Goal: Information Seeking & Learning: Understand process/instructions

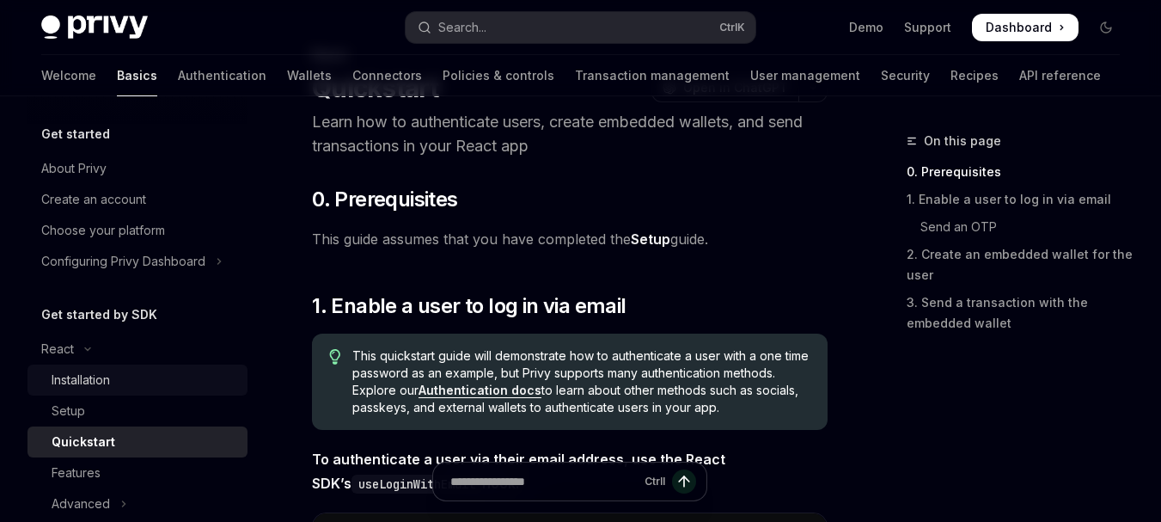
click at [172, 369] on div "Installation" at bounding box center [145, 379] width 186 height 21
type textarea "*"
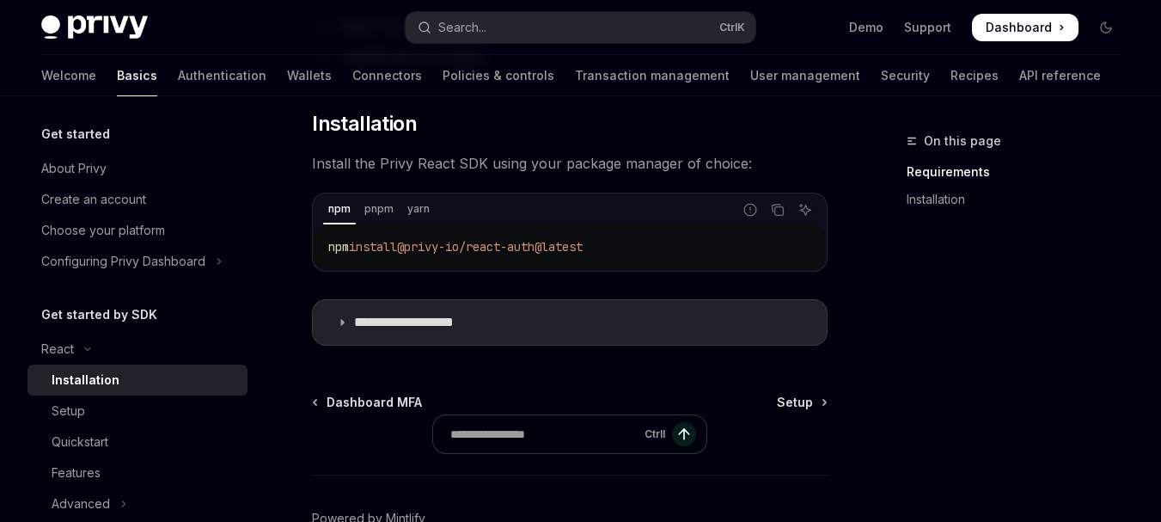
scroll to position [258, 0]
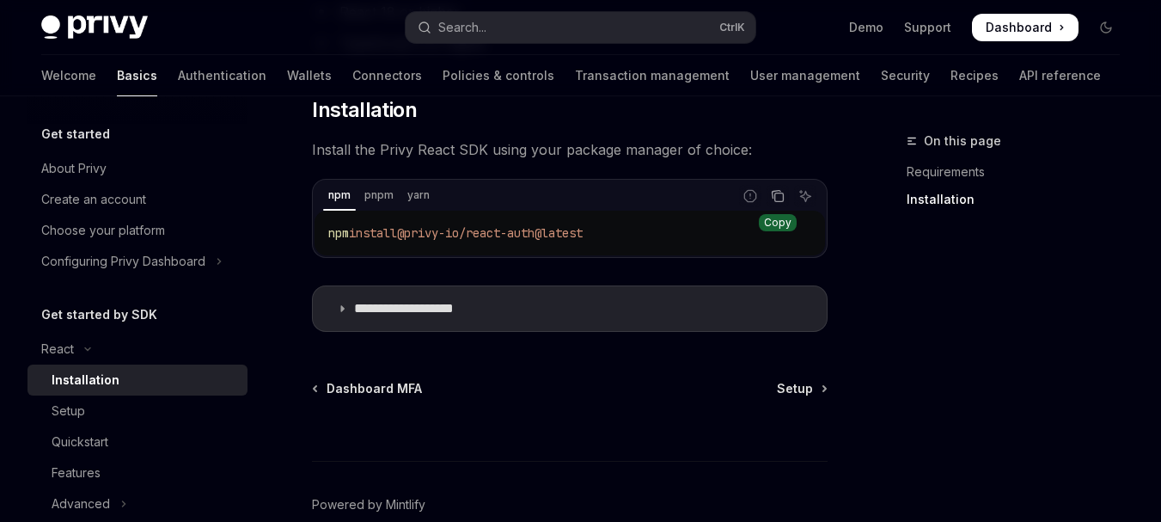
click at [778, 198] on icon "Copy the contents from the code block" at bounding box center [778, 196] width 14 height 14
click at [778, 199] on icon "Copy the contents from the code block" at bounding box center [778, 196] width 14 height 14
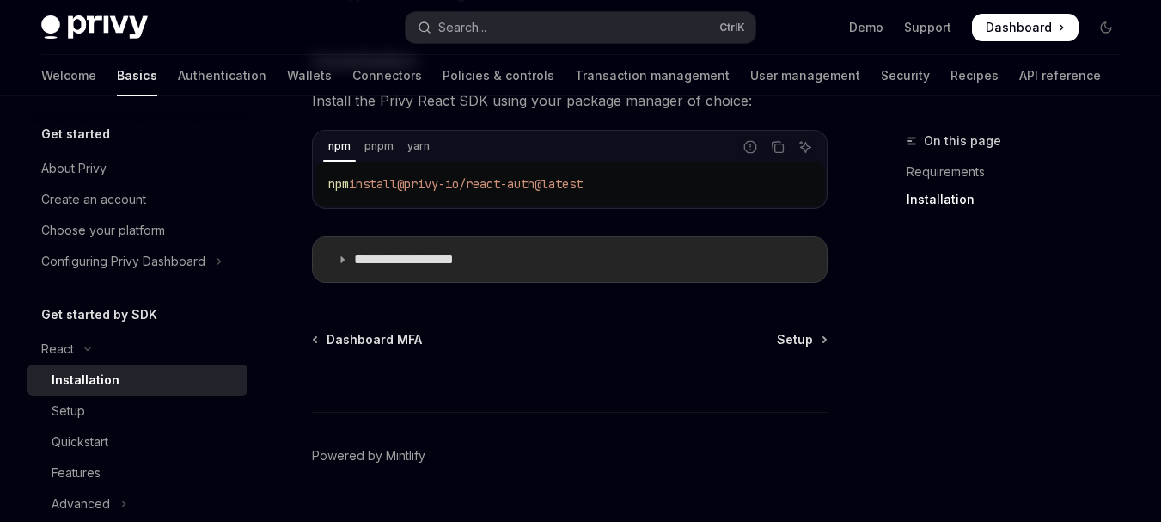
scroll to position [345, 0]
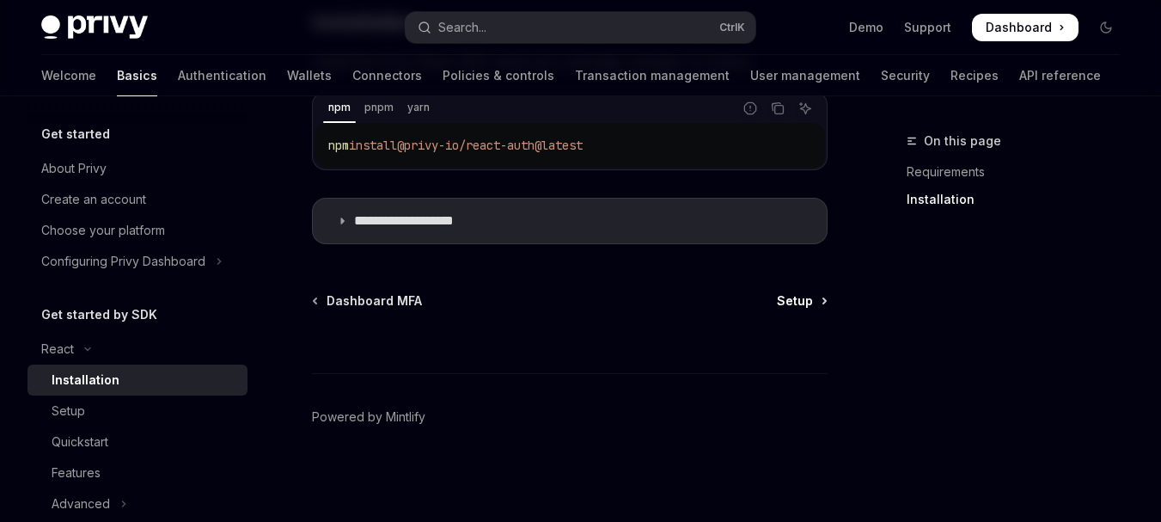
click at [817, 305] on link "Setup" at bounding box center [801, 300] width 49 height 17
type textarea "*"
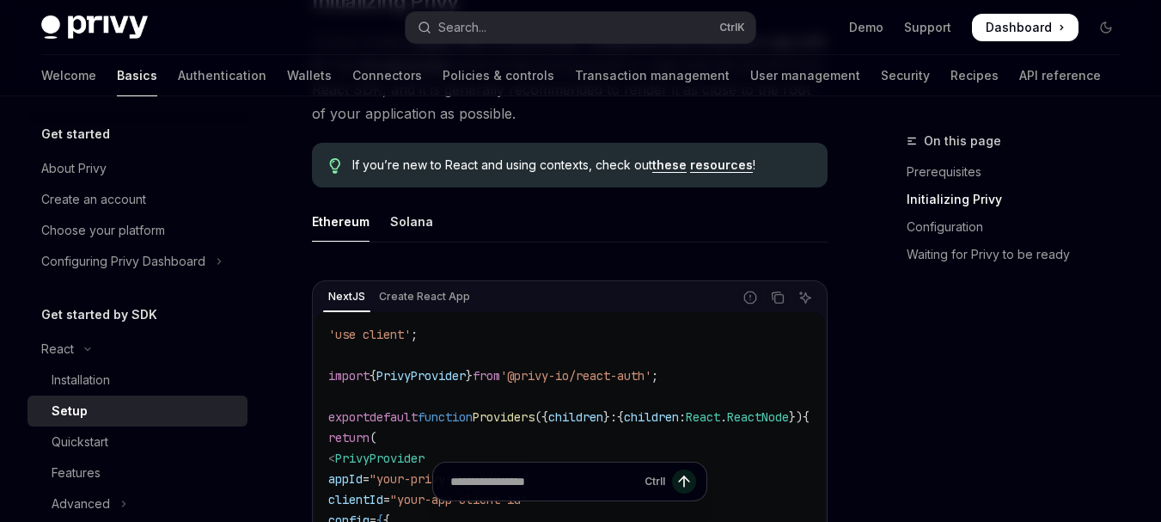
scroll to position [516, 0]
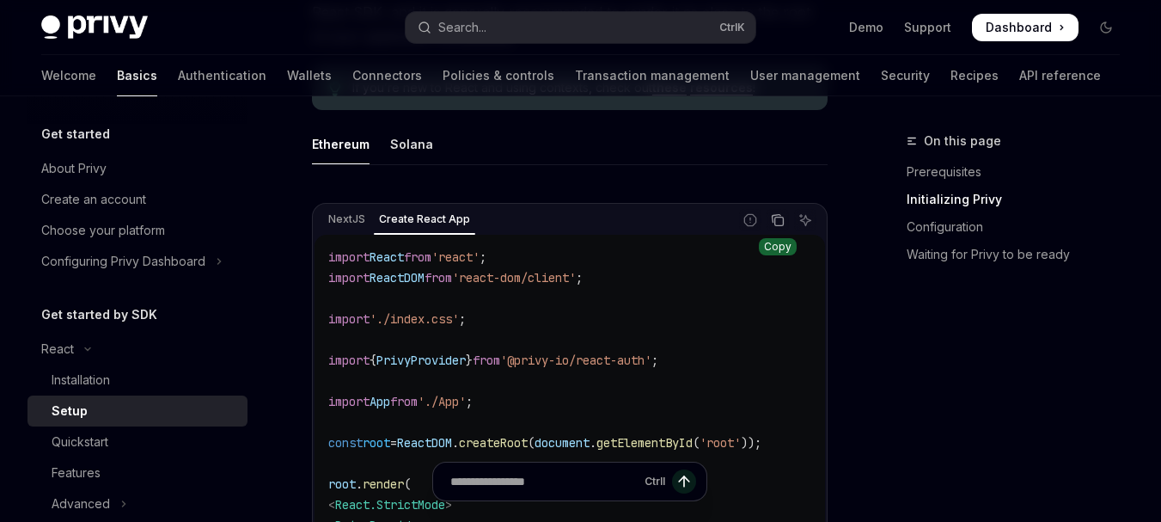
click at [780, 219] on icon "Copy the contents from the code block" at bounding box center [778, 220] width 14 height 14
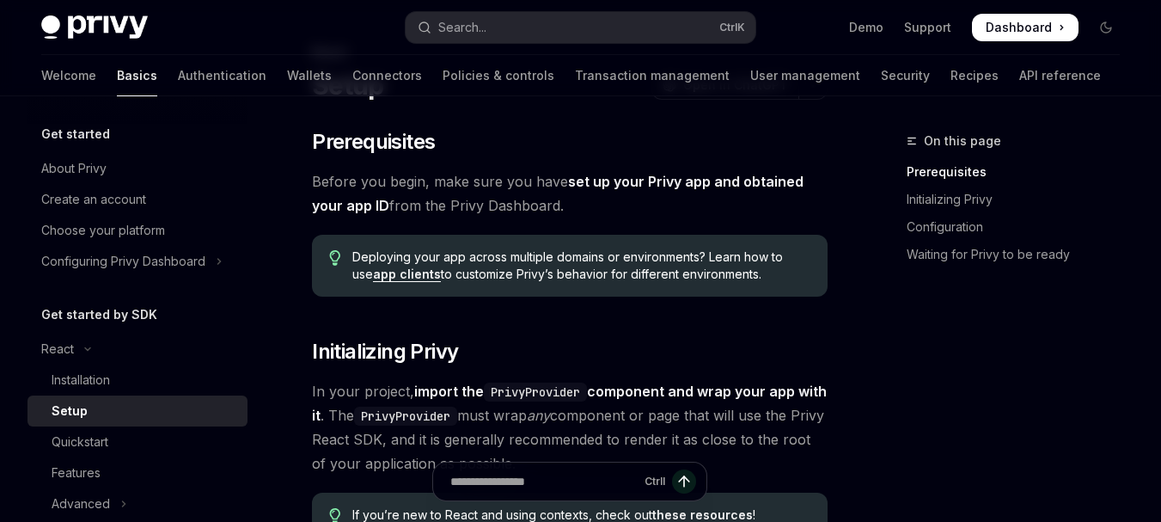
scroll to position [0, 0]
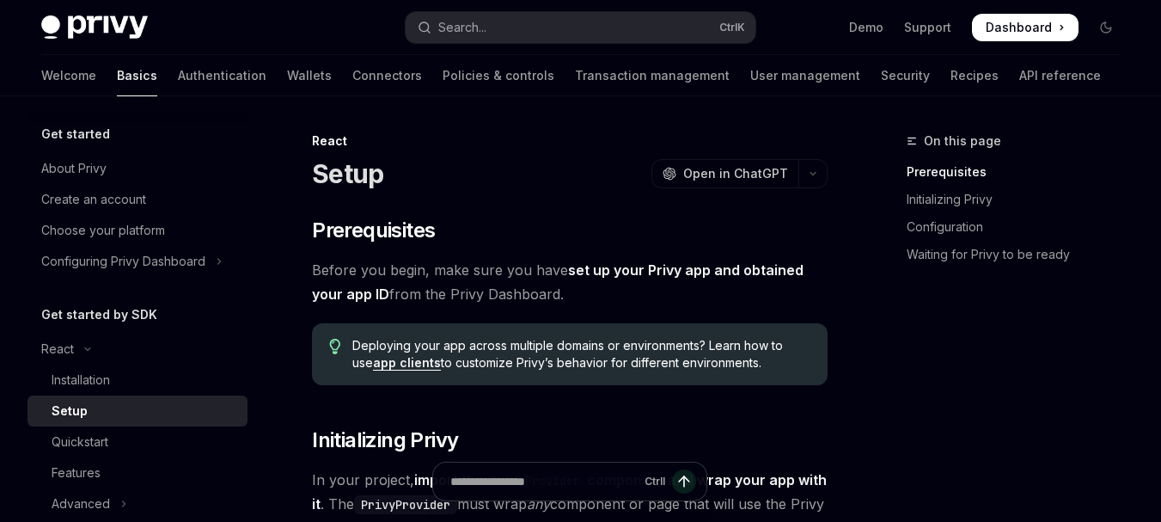
click at [119, 134] on div "Get started" at bounding box center [137, 134] width 220 height 21
click at [67, 138] on h5 "Get started" at bounding box center [75, 134] width 69 height 21
click at [96, 128] on h5 "Get started" at bounding box center [75, 134] width 69 height 21
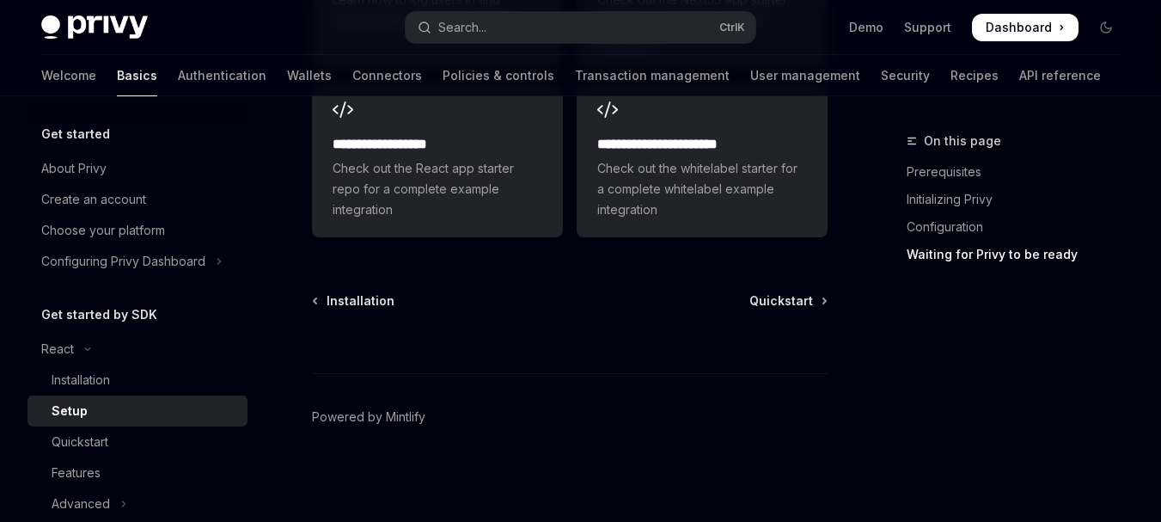
scroll to position [2671, 0]
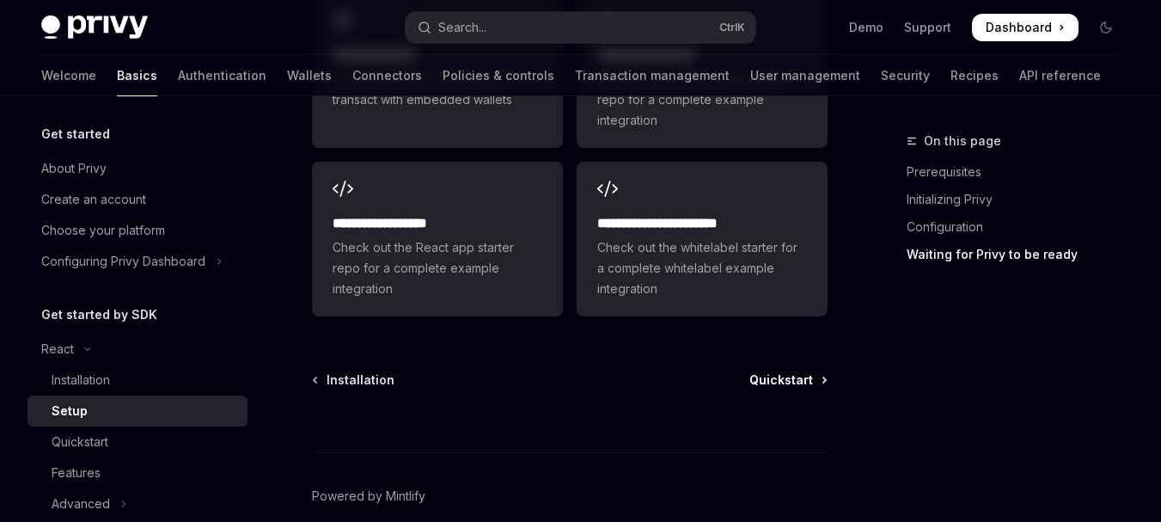
click at [800, 385] on span "Quickstart" at bounding box center [781, 379] width 64 height 17
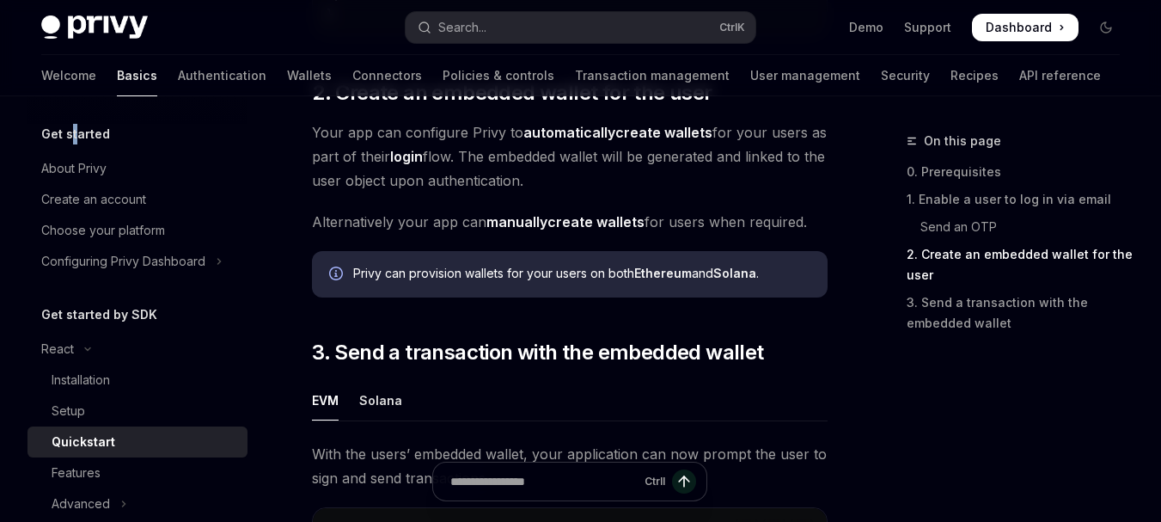
click at [76, 140] on h5 "Get started" at bounding box center [75, 134] width 69 height 21
click at [112, 113] on div at bounding box center [137, 109] width 220 height 27
click at [178, 76] on link "Authentication" at bounding box center [222, 75] width 88 height 41
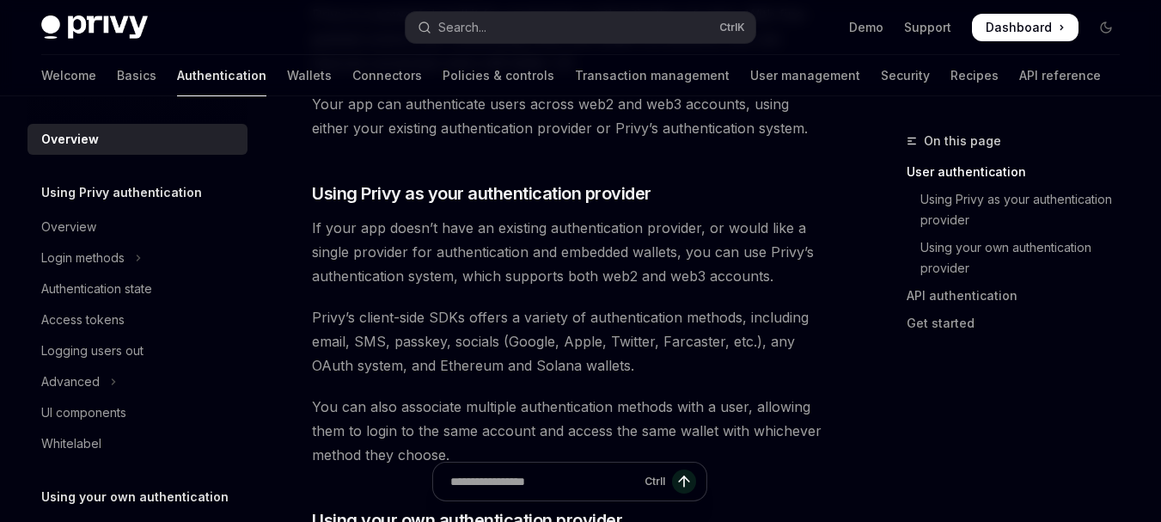
scroll to position [687, 0]
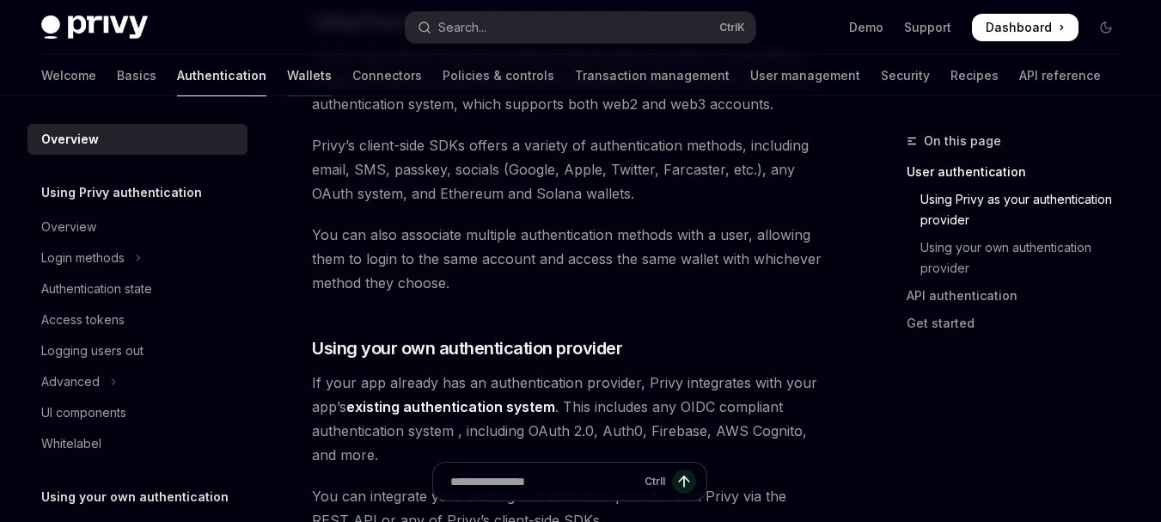
click at [287, 81] on link "Wallets" at bounding box center [309, 75] width 45 height 41
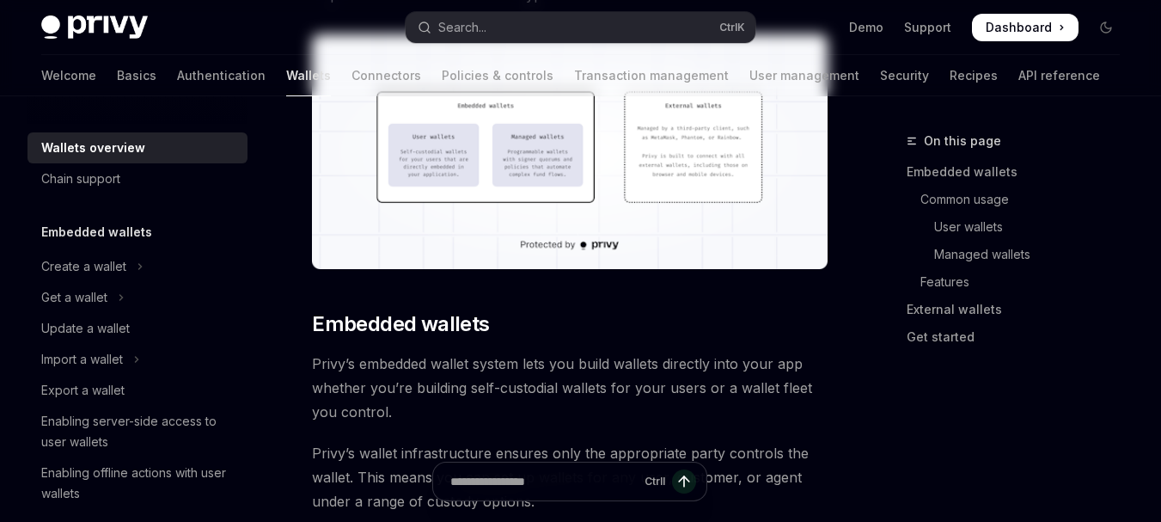
click at [351, 68] on link "Connectors" at bounding box center [386, 75] width 70 height 41
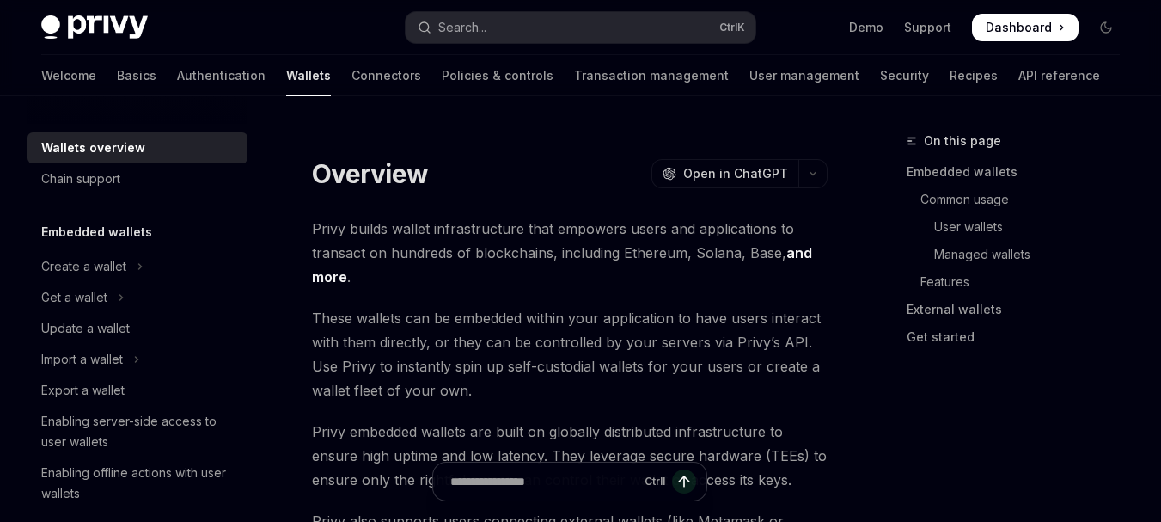
type textarea "*"
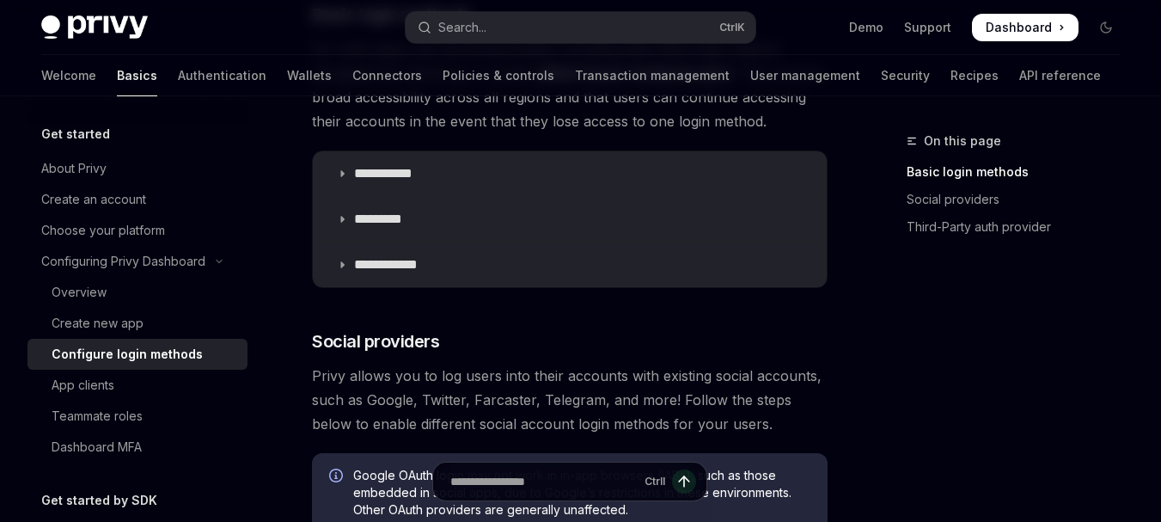
scroll to position [309, 0]
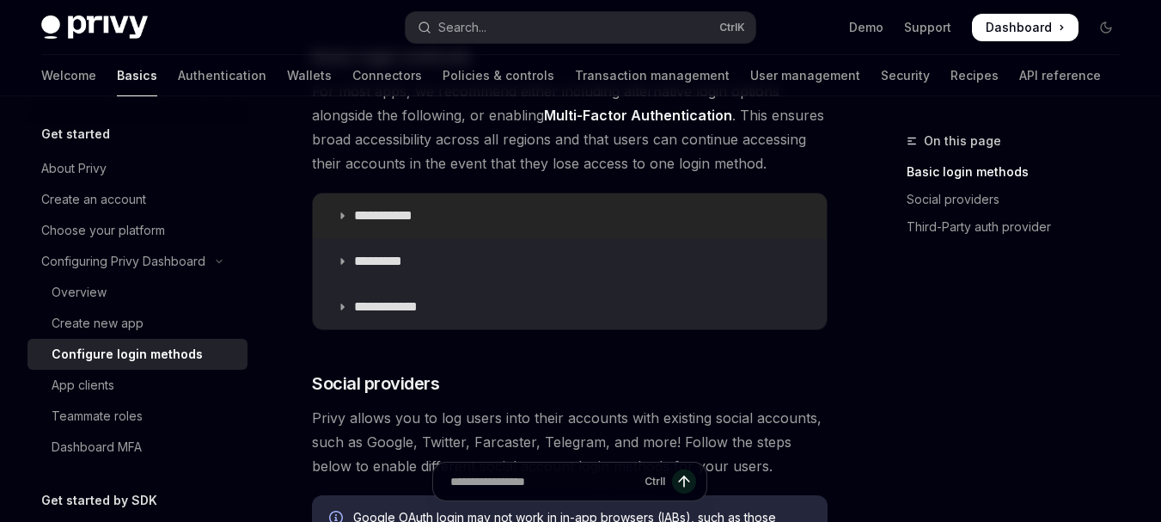
click at [342, 221] on summary "**********" at bounding box center [570, 215] width 514 height 45
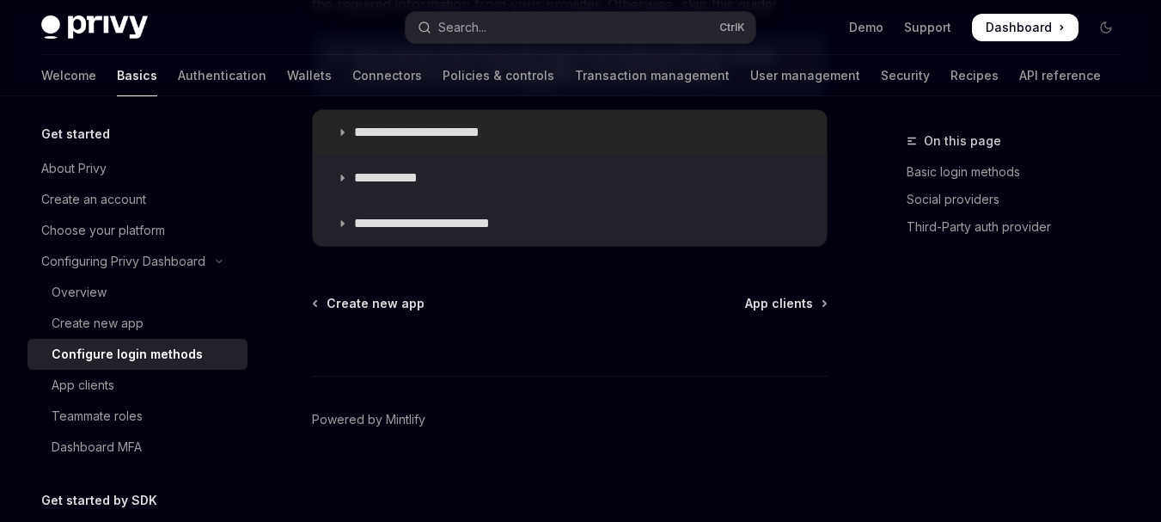
scroll to position [1657, 0]
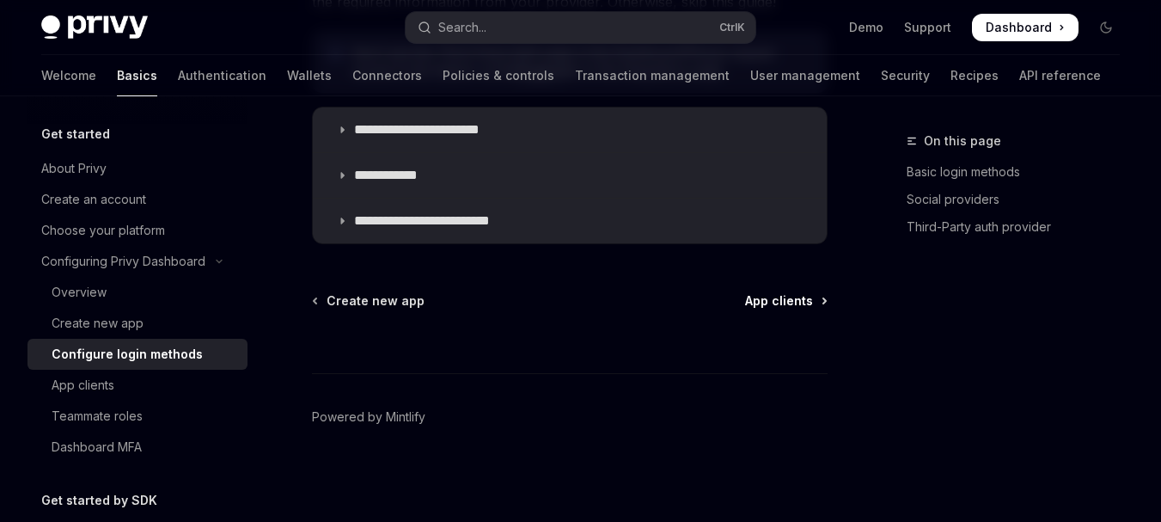
click at [751, 303] on span "App clients" at bounding box center [779, 300] width 68 height 17
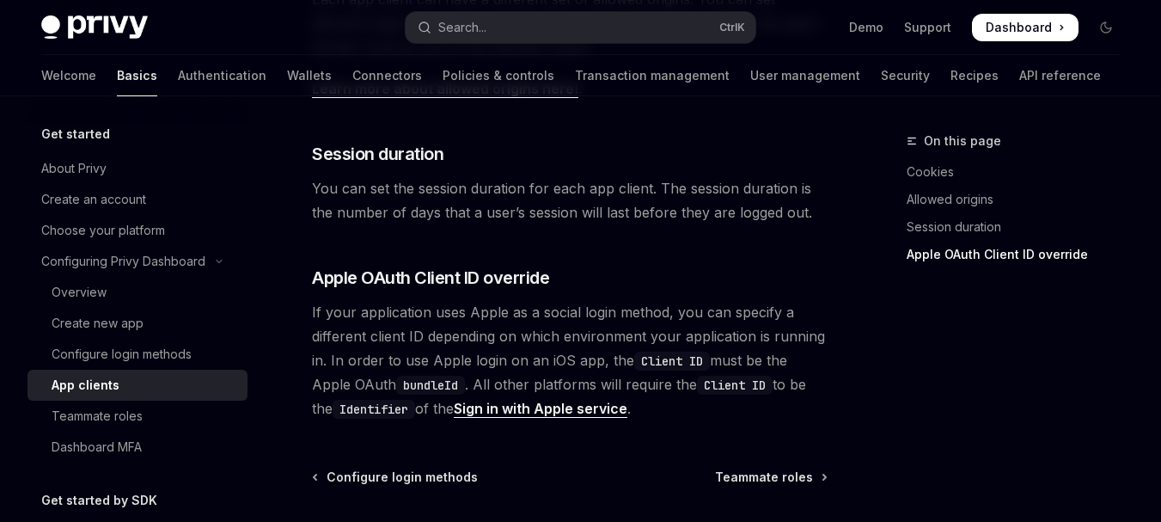
scroll to position [962, 0]
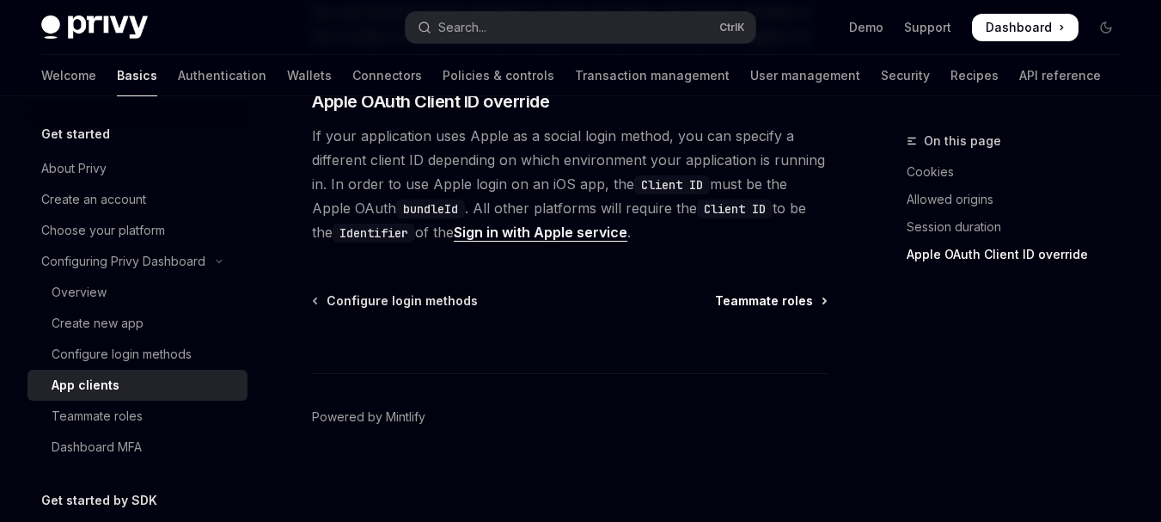
click at [732, 296] on span "Teammate roles" at bounding box center [764, 300] width 98 height 17
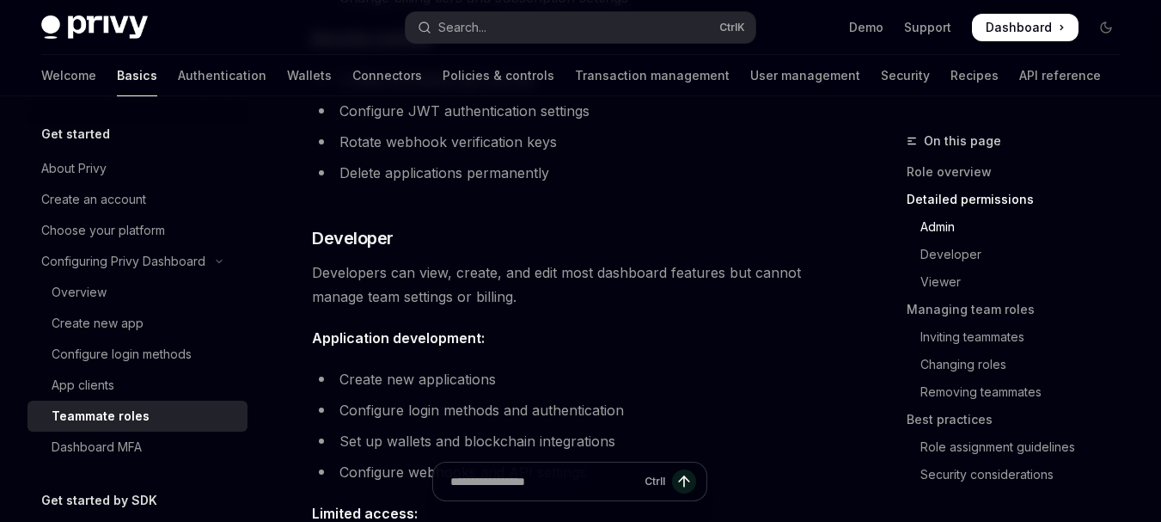
scroll to position [1031, 0]
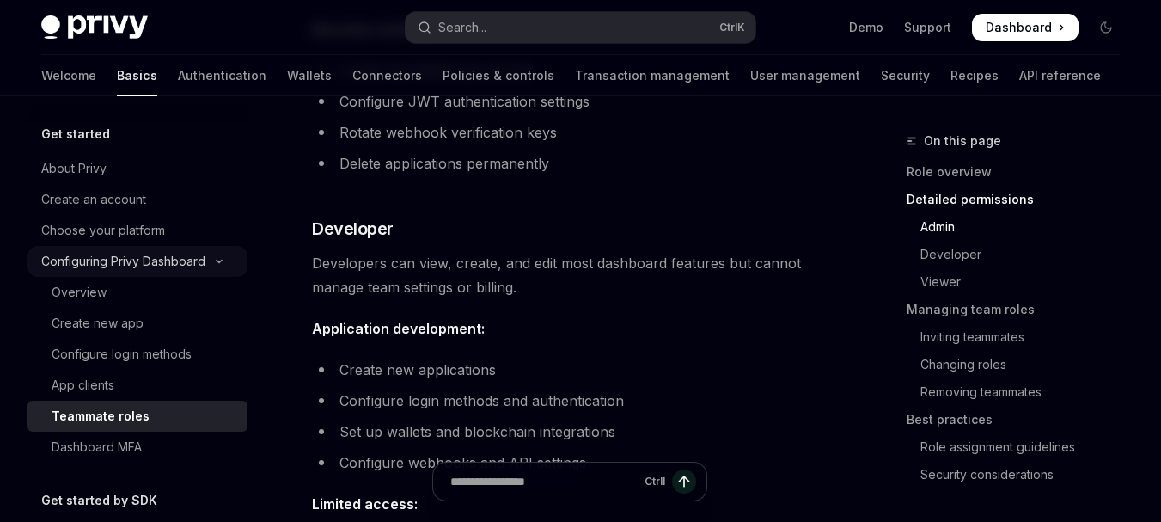
click at [127, 265] on div "Configuring Privy Dashboard" at bounding box center [123, 261] width 164 height 21
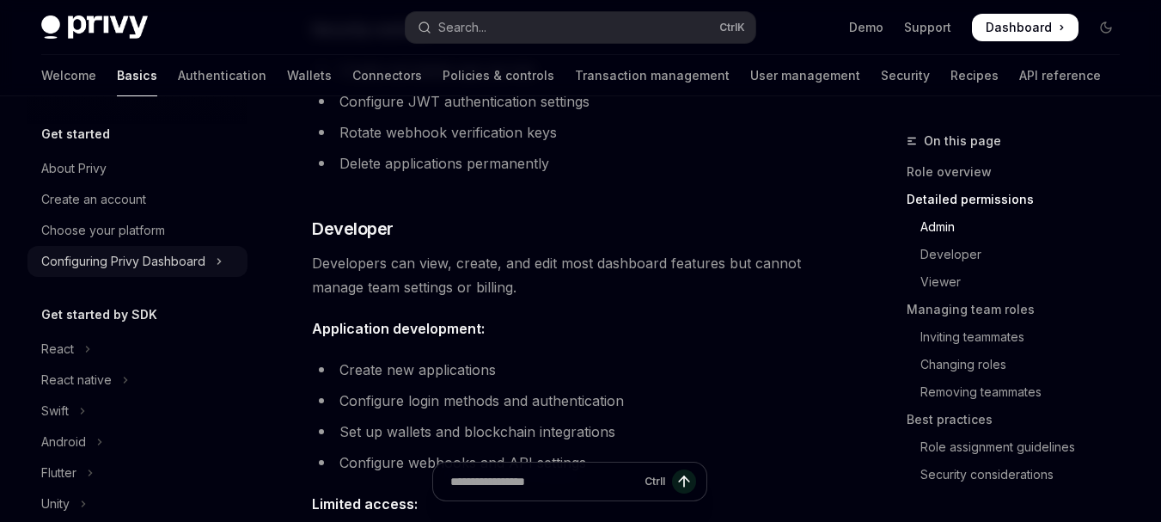
click at [127, 265] on div "Configuring Privy Dashboard" at bounding box center [123, 261] width 164 height 21
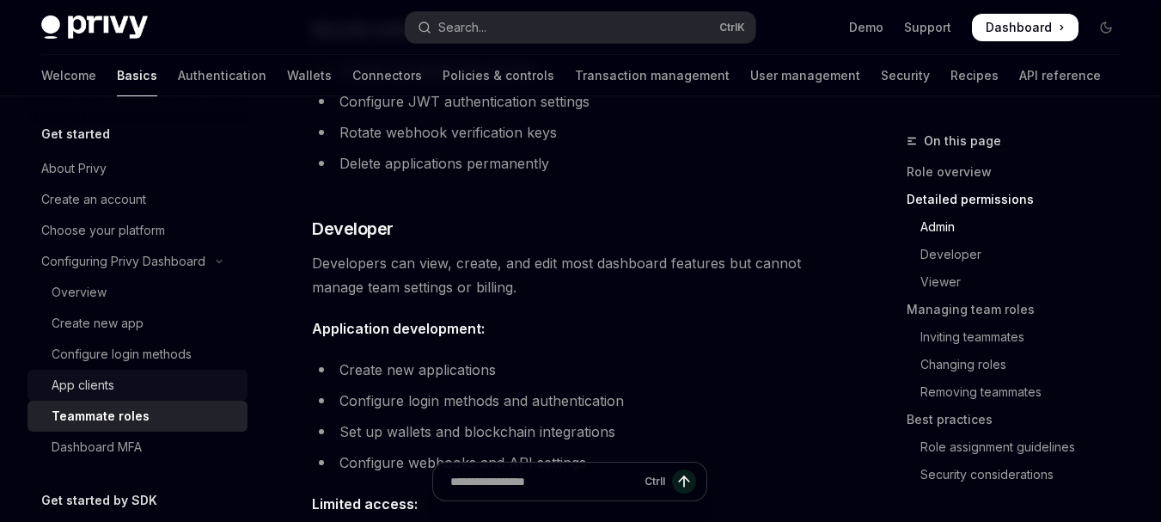
click at [118, 392] on div "App clients" at bounding box center [145, 385] width 186 height 21
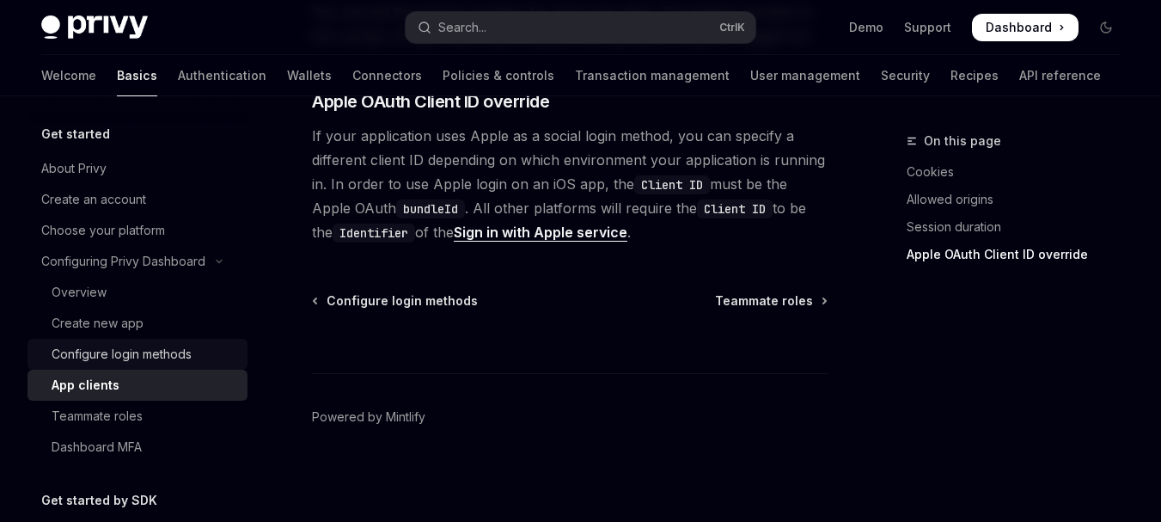
click at [120, 357] on div "Configure login methods" at bounding box center [122, 354] width 140 height 21
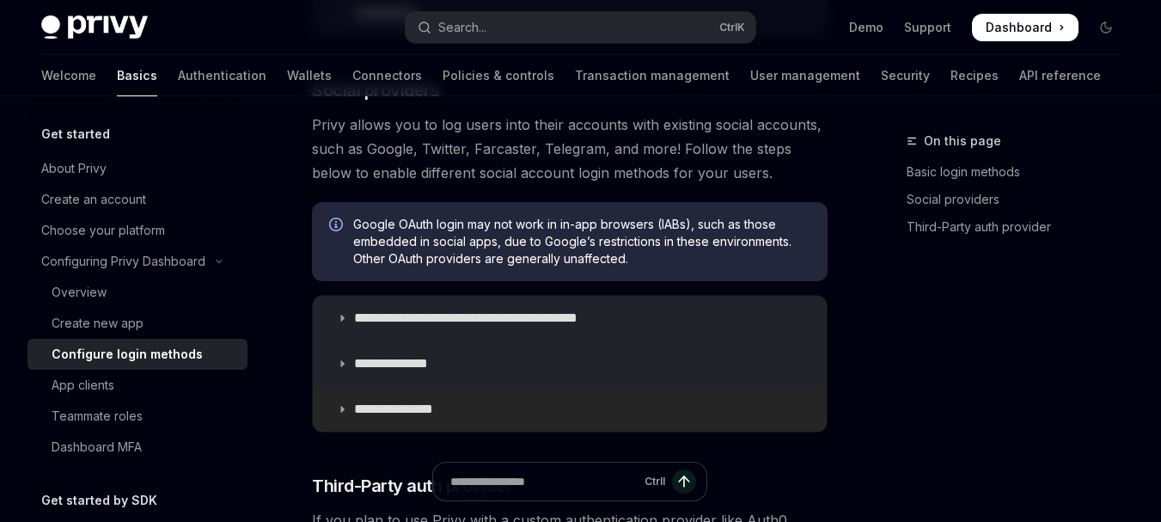
scroll to position [601, 0]
click at [332, 310] on summary "**********" at bounding box center [570, 318] width 514 height 45
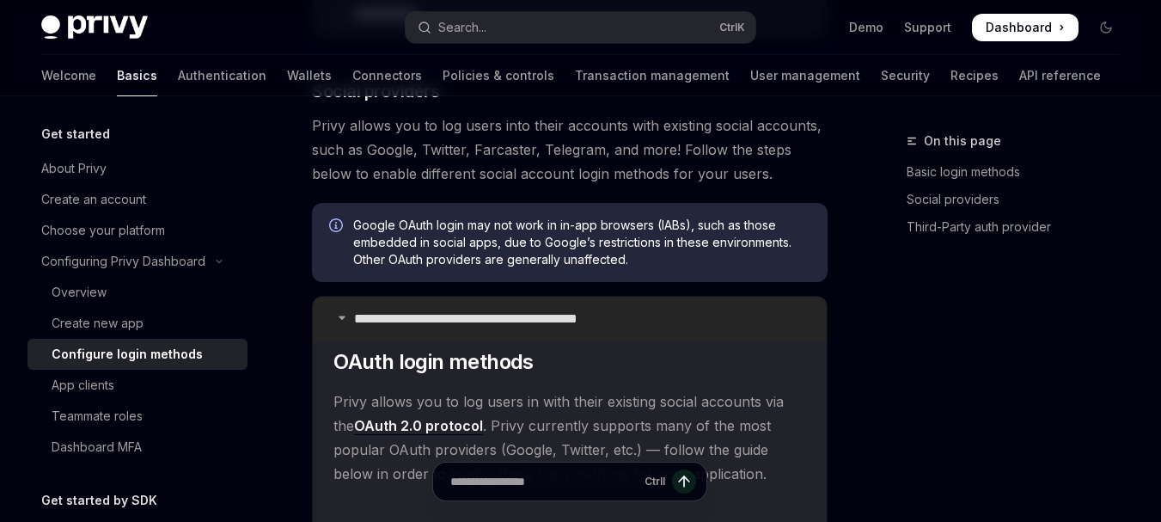
click at [331, 324] on summary "**********" at bounding box center [570, 318] width 514 height 45
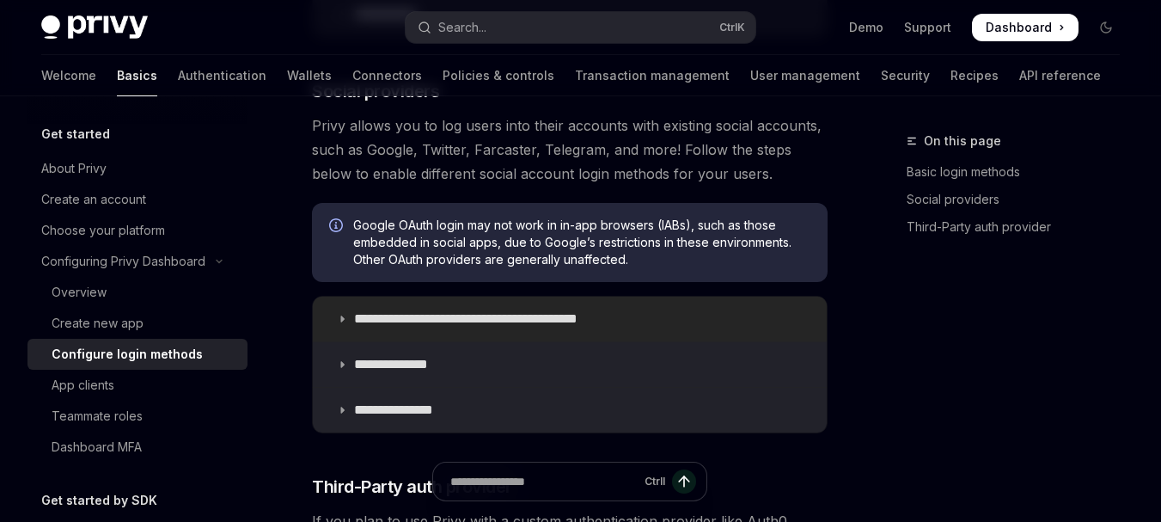
click at [341, 316] on icon at bounding box center [342, 319] width 10 height 10
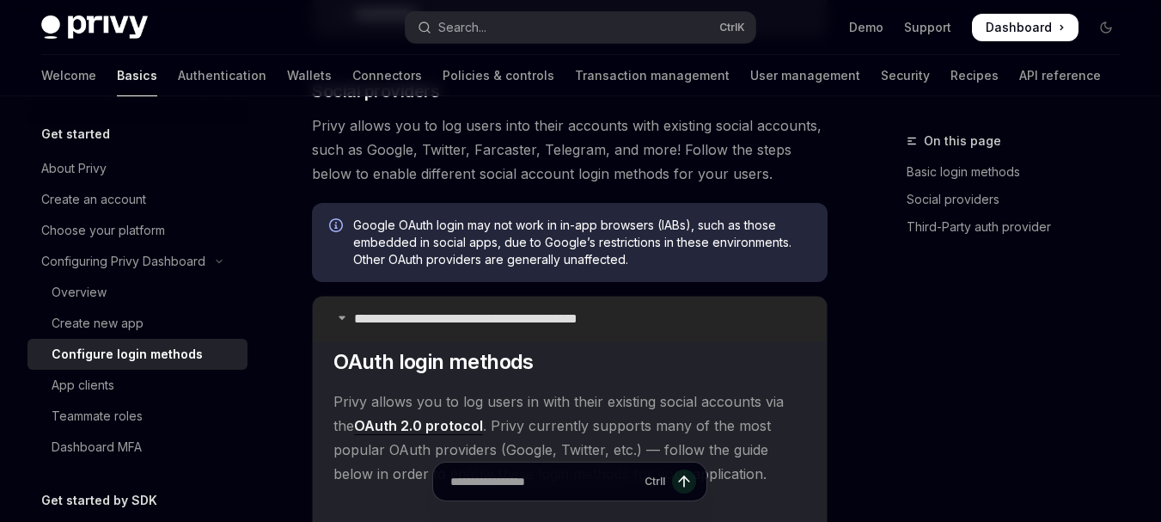
click at [339, 321] on icon at bounding box center [342, 317] width 10 height 10
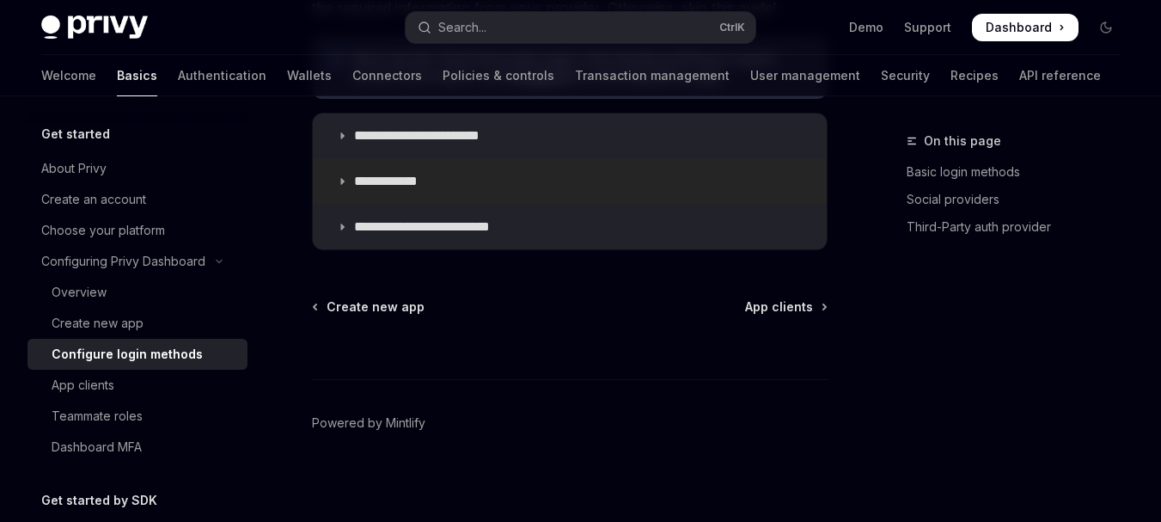
scroll to position [1168, 0]
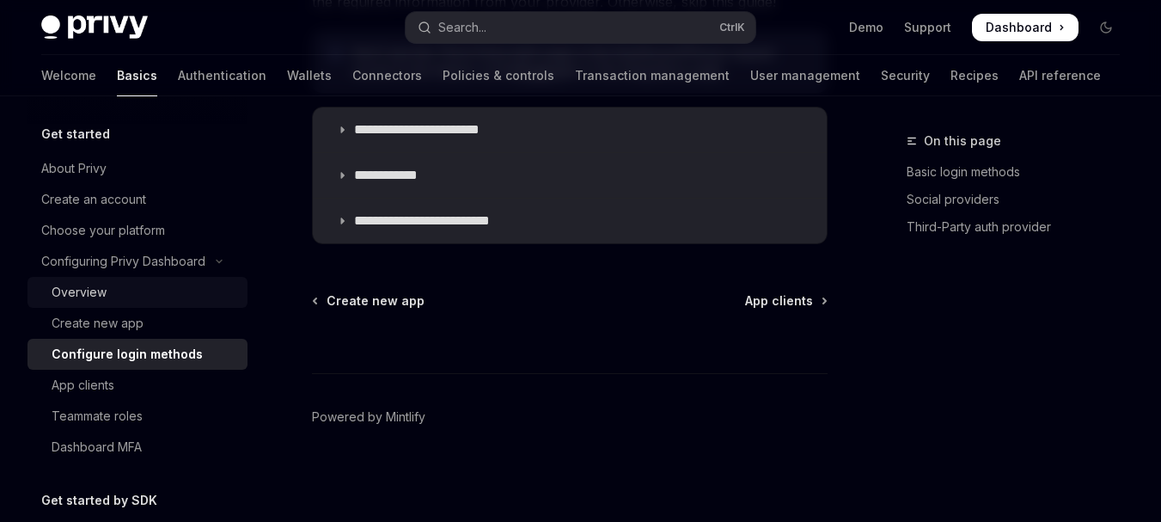
click at [113, 302] on div "Overview" at bounding box center [145, 292] width 186 height 21
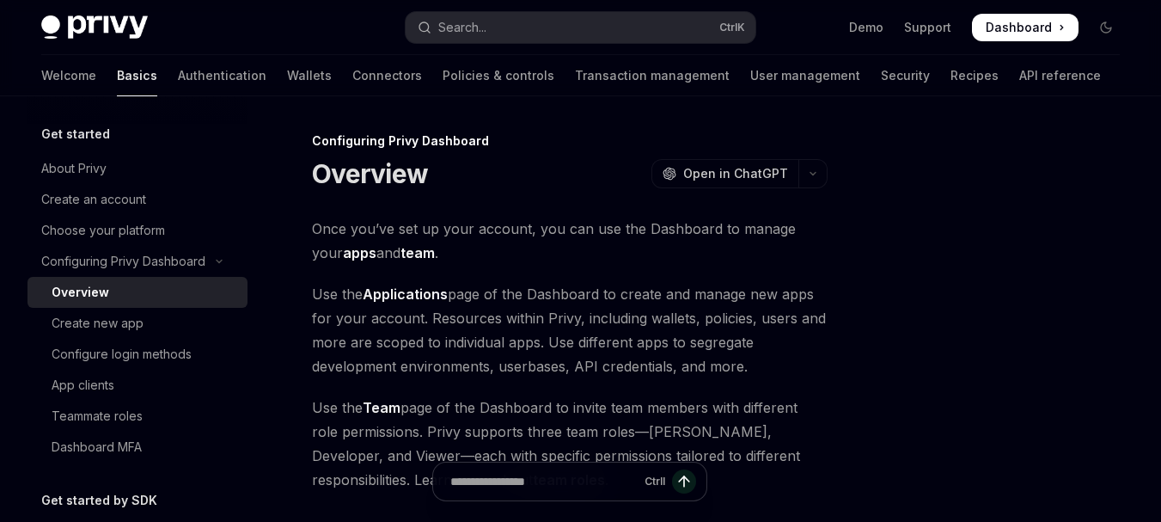
click at [1053, 27] on span at bounding box center [1025, 27] width 107 height 27
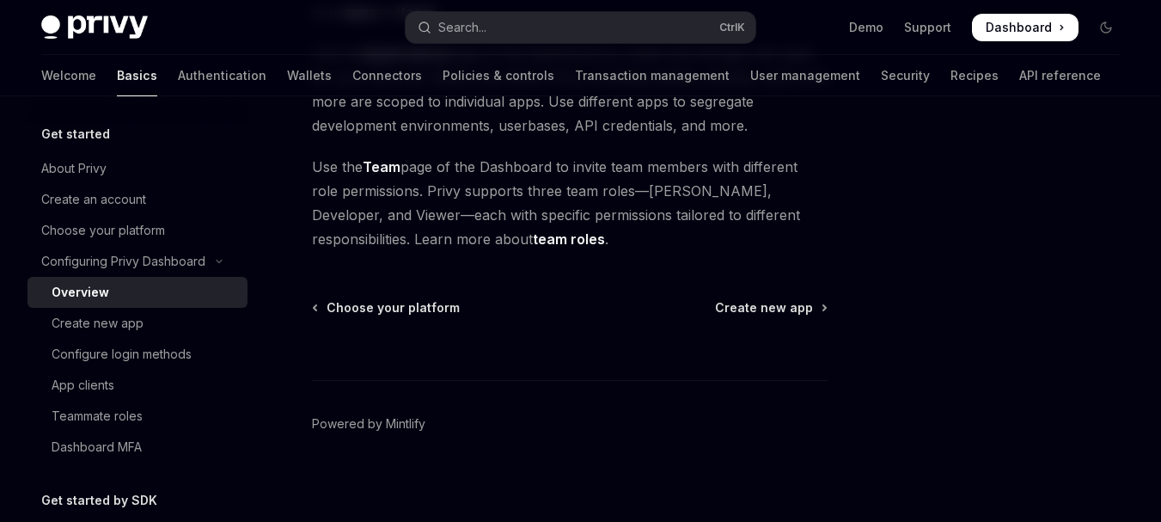
scroll to position [247, 0]
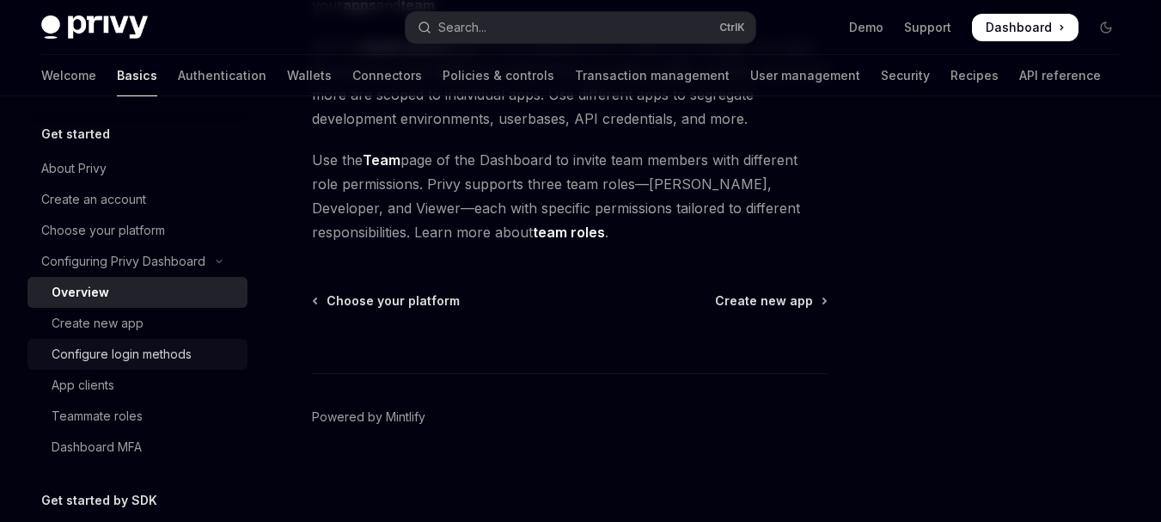
click at [100, 358] on div "Configure login methods" at bounding box center [122, 354] width 140 height 21
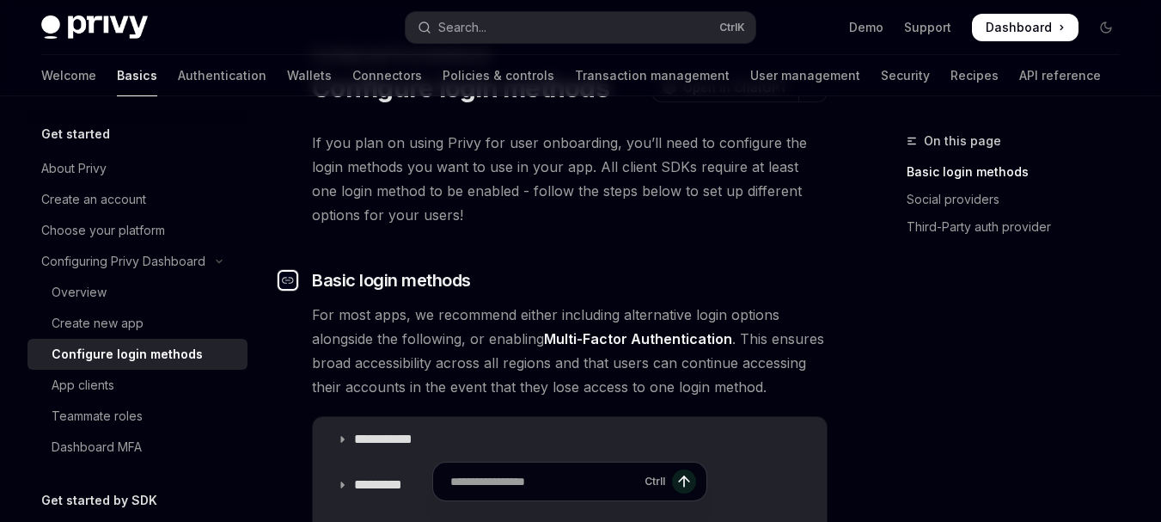
click at [295, 282] on div "Navigate to header" at bounding box center [288, 280] width 21 height 21
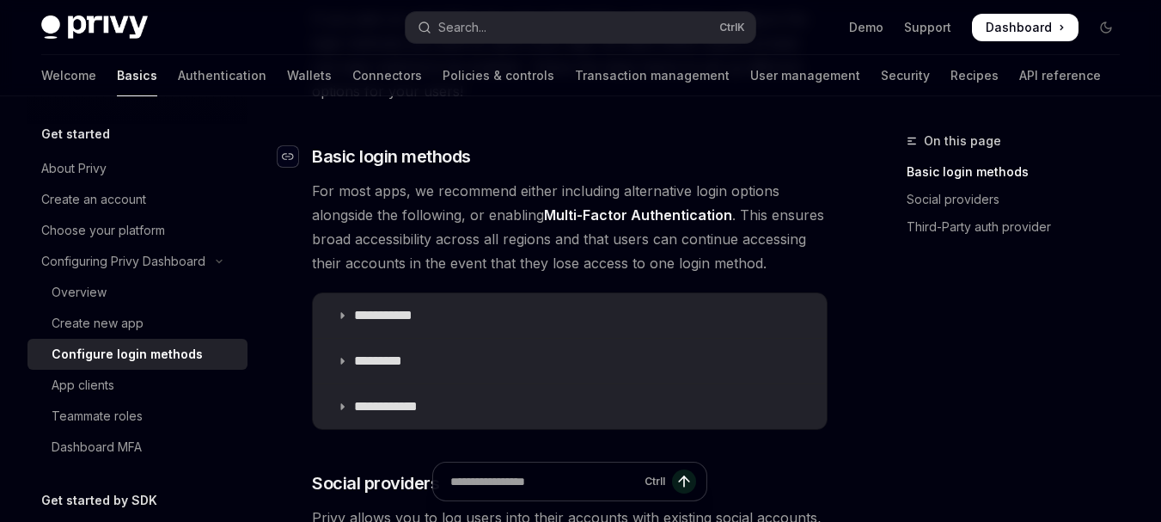
scroll to position [223, 0]
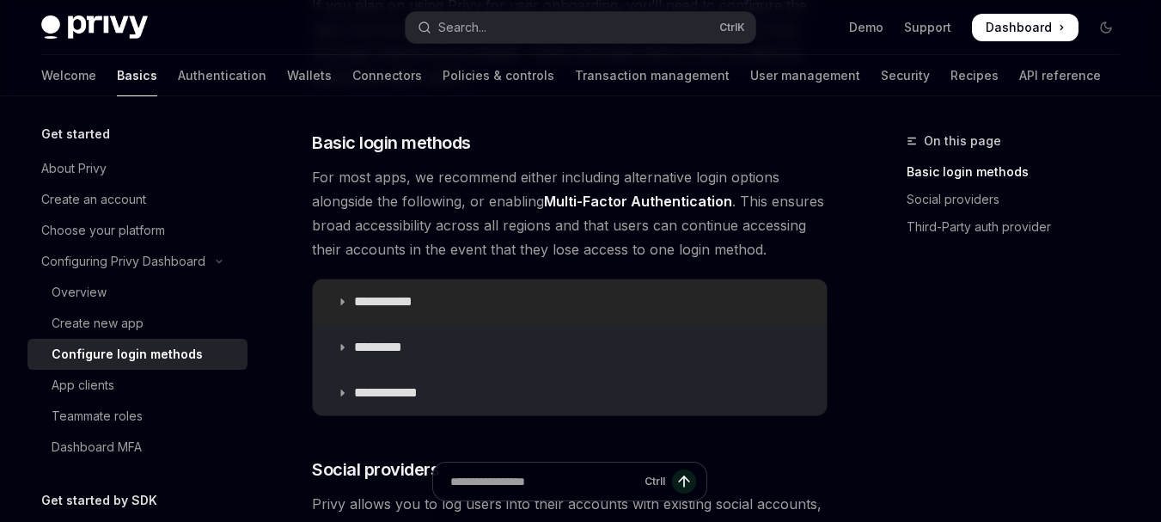
click at [408, 302] on p "**********" at bounding box center [389, 301] width 71 height 17
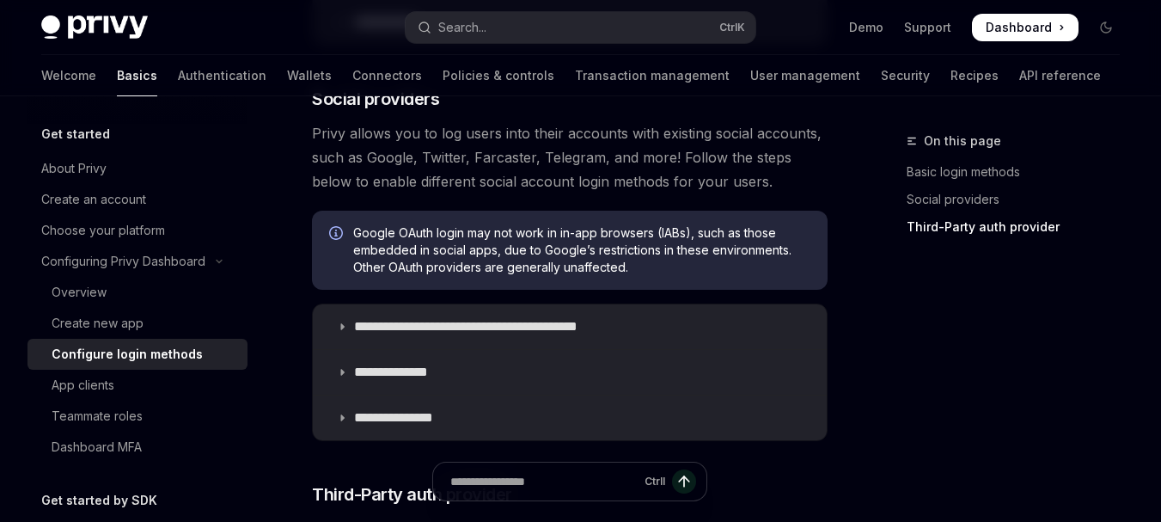
scroll to position [1083, 0]
click at [554, 317] on p "**********" at bounding box center [496, 325] width 284 height 17
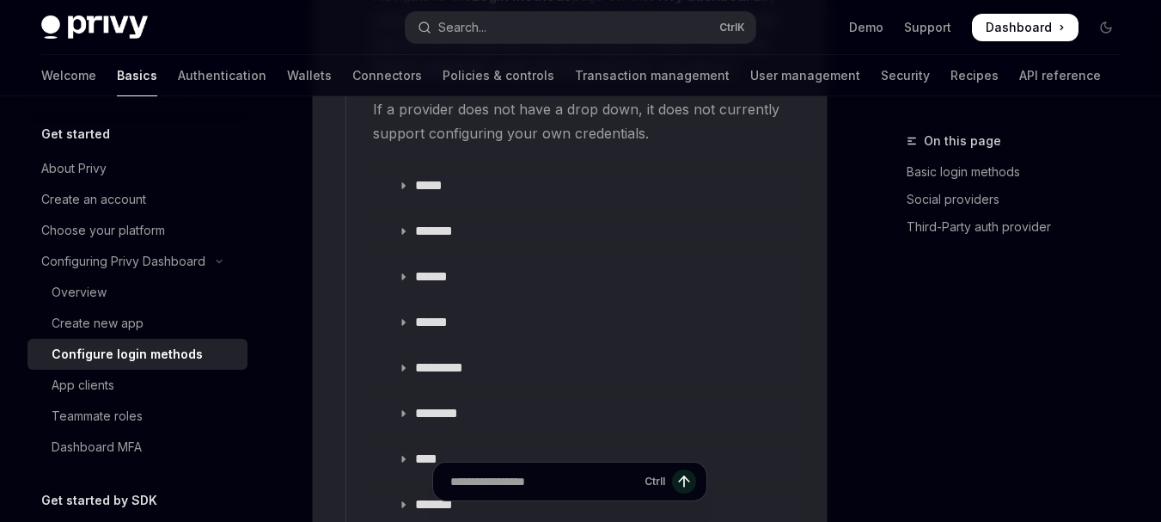
scroll to position [2629, 0]
click at [451, 191] on p "*****" at bounding box center [434, 183] width 39 height 17
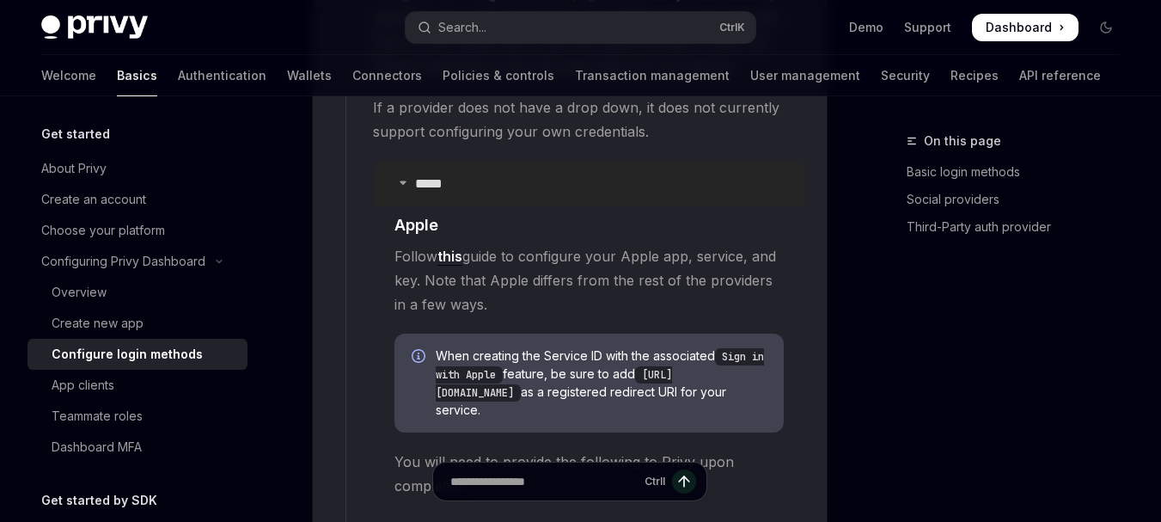
click at [451, 191] on p "*****" at bounding box center [434, 183] width 39 height 17
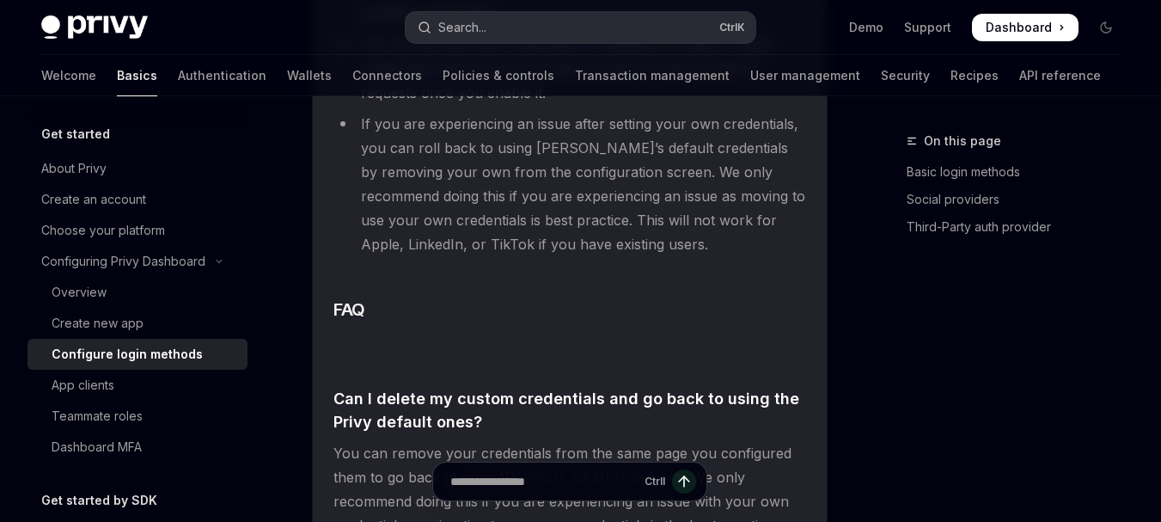
scroll to position [3918, 0]
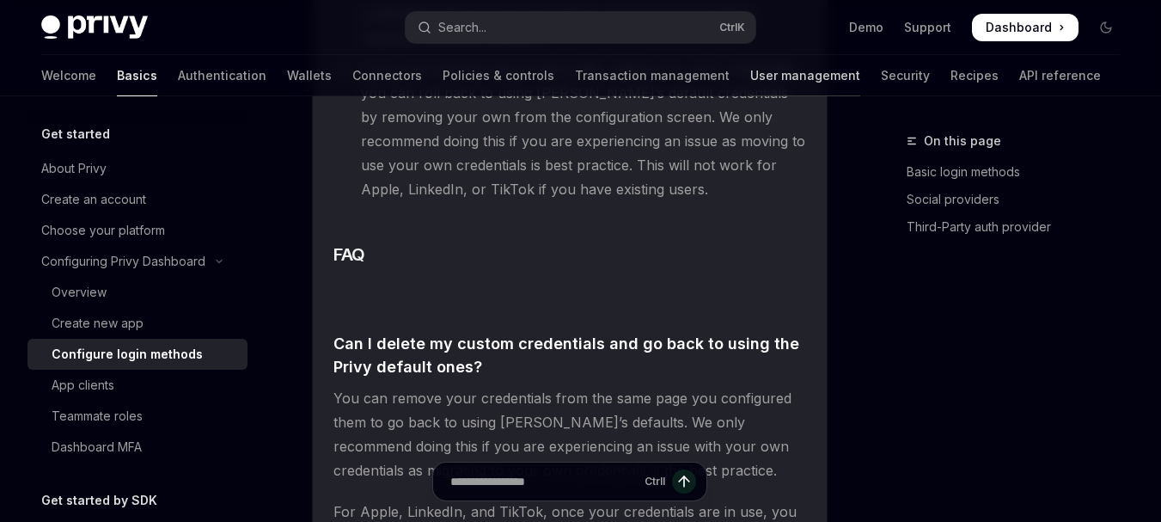
click at [750, 77] on link "User management" at bounding box center [805, 75] width 110 height 41
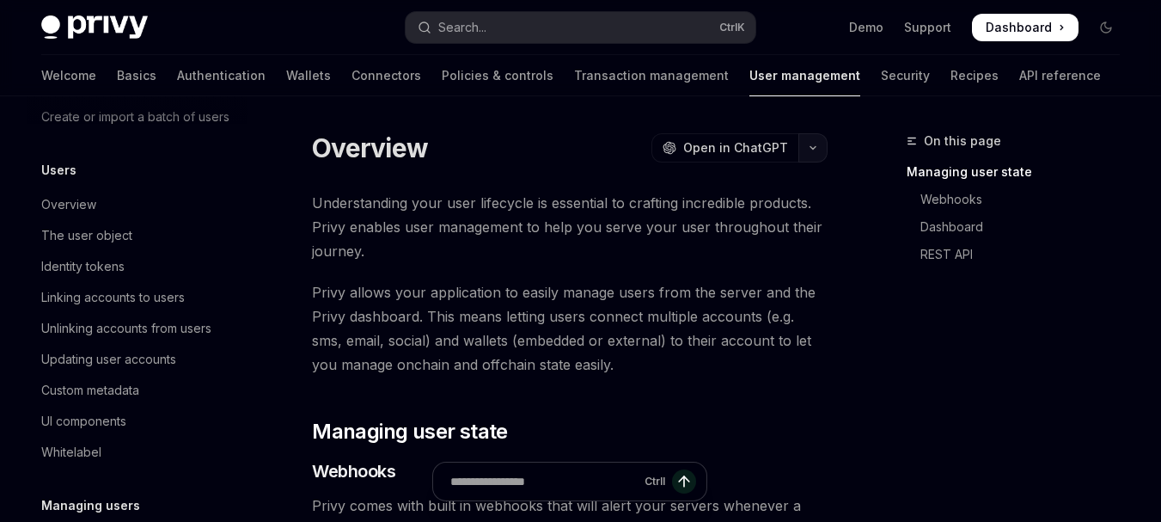
click at [802, 147] on button "button" at bounding box center [812, 147] width 29 height 29
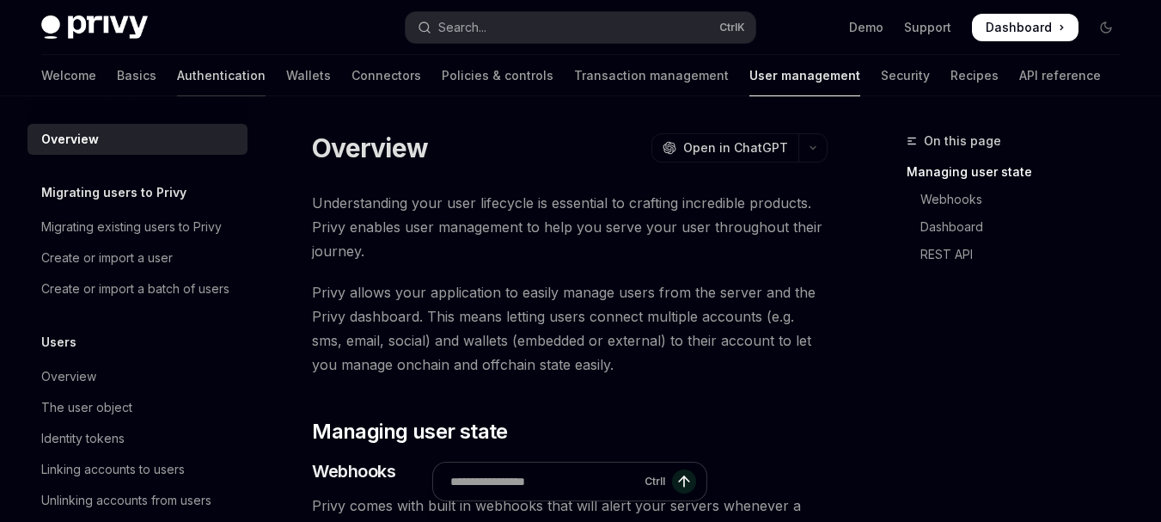
click at [177, 70] on link "Authentication" at bounding box center [221, 75] width 88 height 41
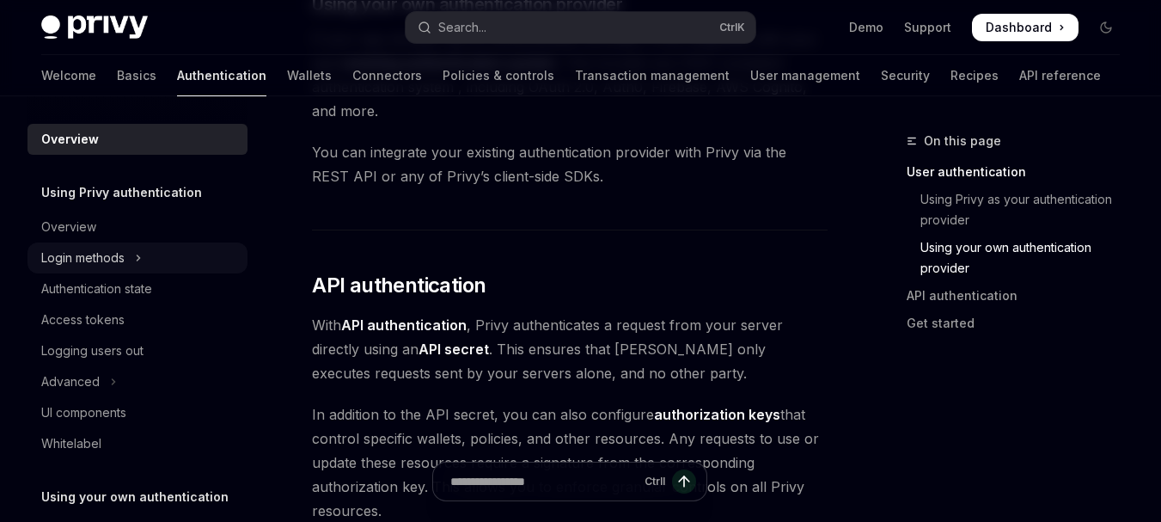
click at [96, 255] on div "Login methods" at bounding box center [82, 257] width 83 height 21
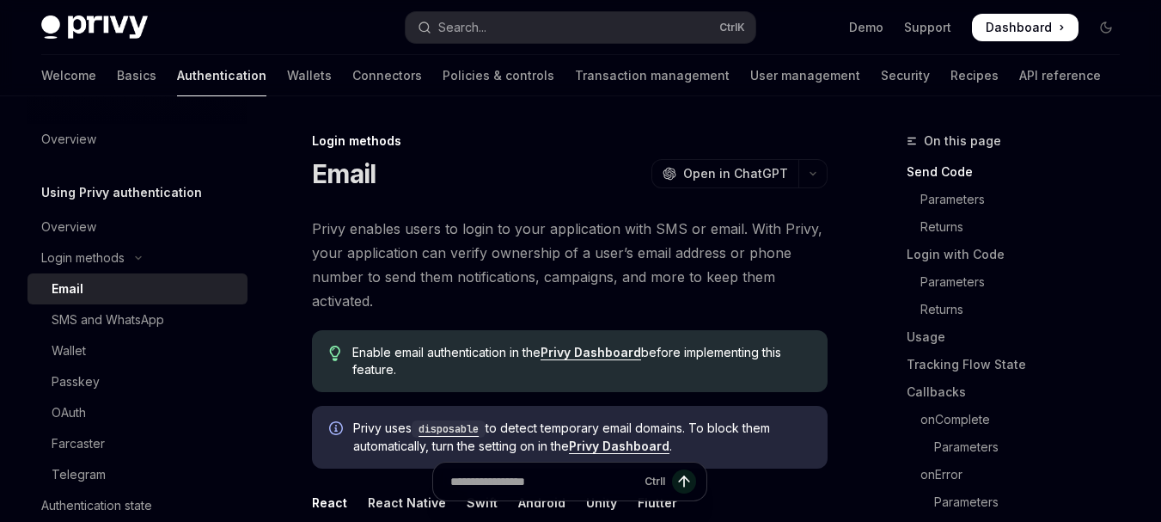
click at [88, 70] on div "Welcome Basics Authentication Wallets Connectors Policies & controls Transactio…" at bounding box center [570, 75] width 1059 height 41
click at [117, 87] on link "Basics" at bounding box center [137, 75] width 40 height 41
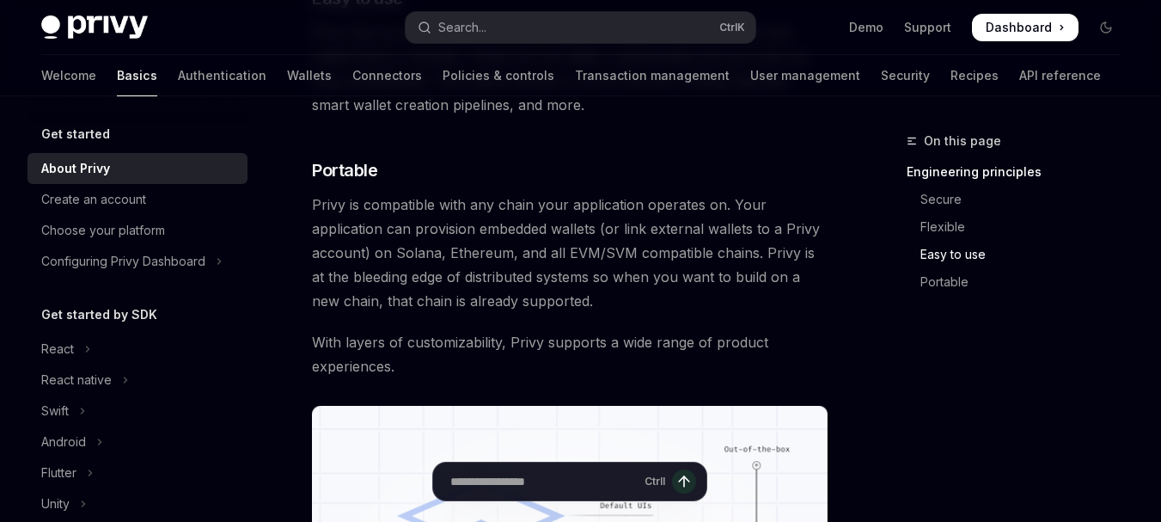
scroll to position [1461, 0]
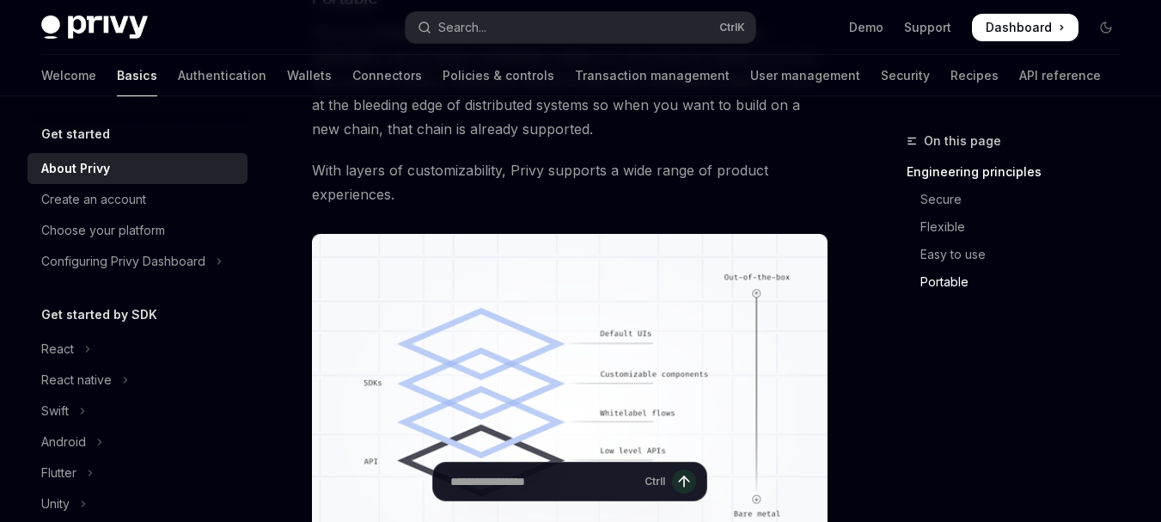
click at [1003, 9] on div "Privy Docs home page Search... Ctrl K Demo Support Dashboard Dashboard Search..." at bounding box center [580, 27] width 1078 height 55
click at [1002, 24] on span "Dashboard" at bounding box center [1018, 27] width 66 height 17
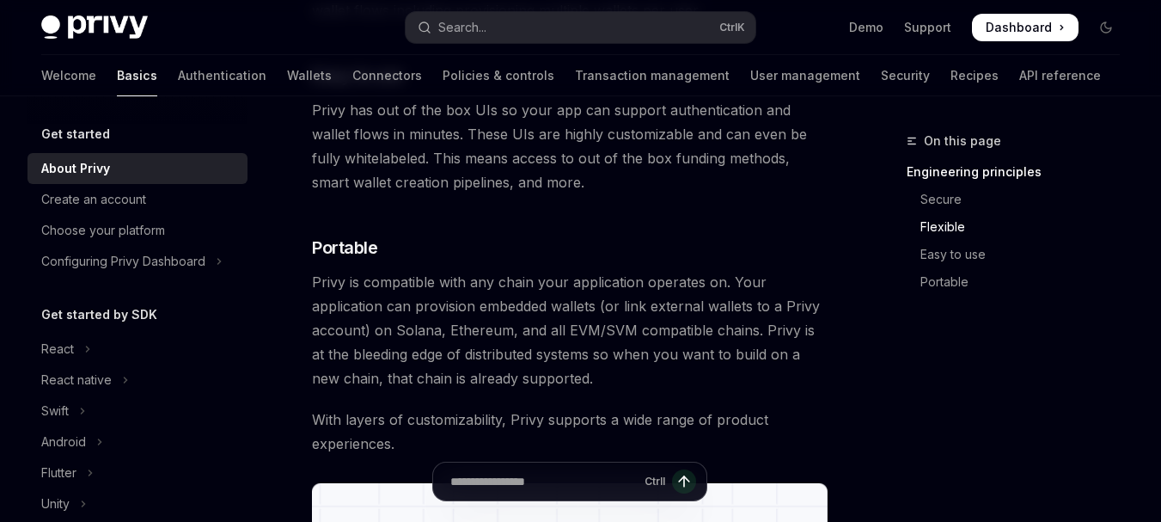
scroll to position [1117, 0]
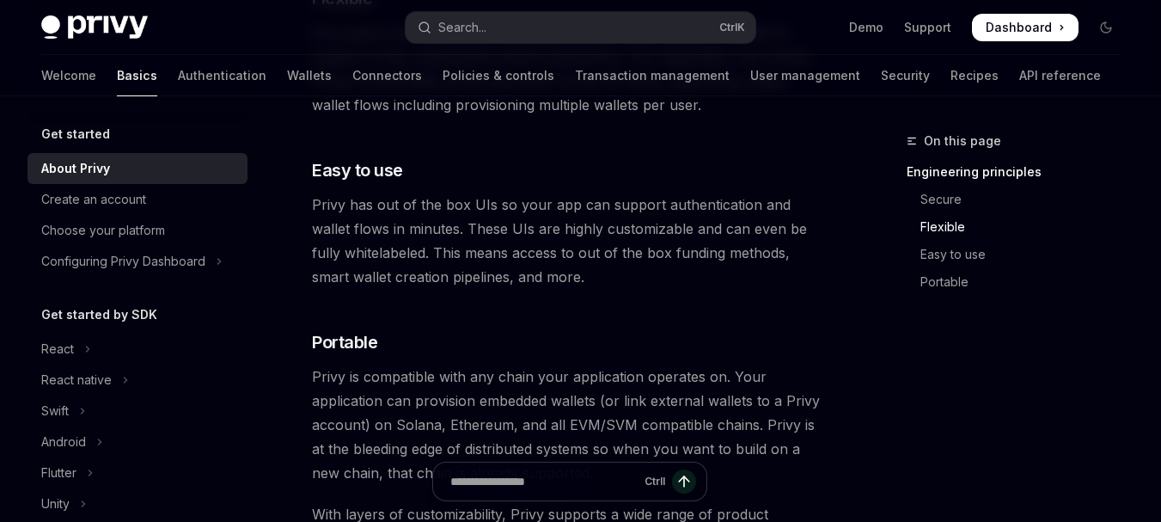
click at [69, 143] on h5 "Get started" at bounding box center [75, 134] width 69 height 21
click at [68, 345] on div "React" at bounding box center [57, 349] width 33 height 21
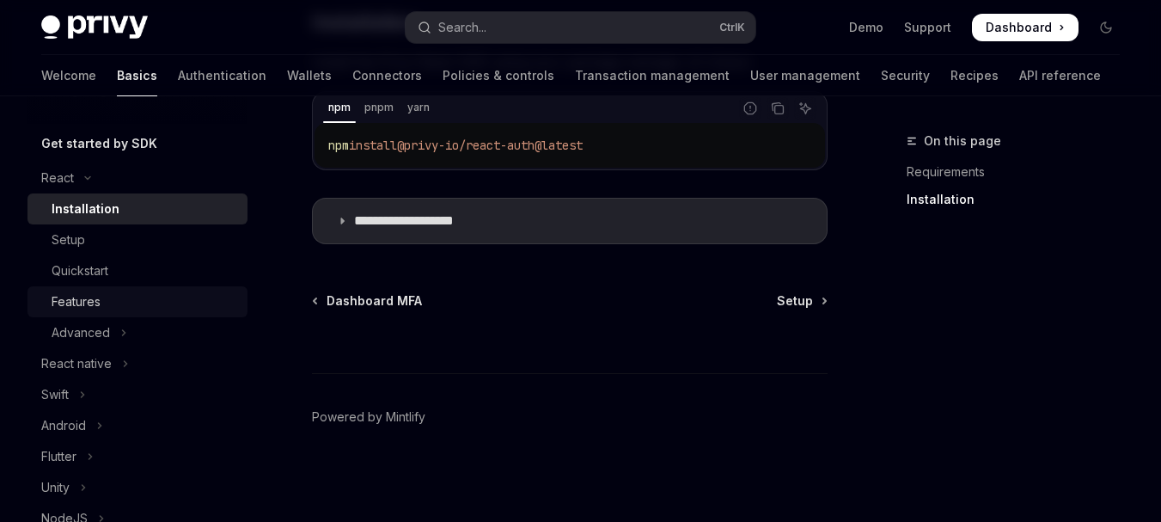
scroll to position [172, 0]
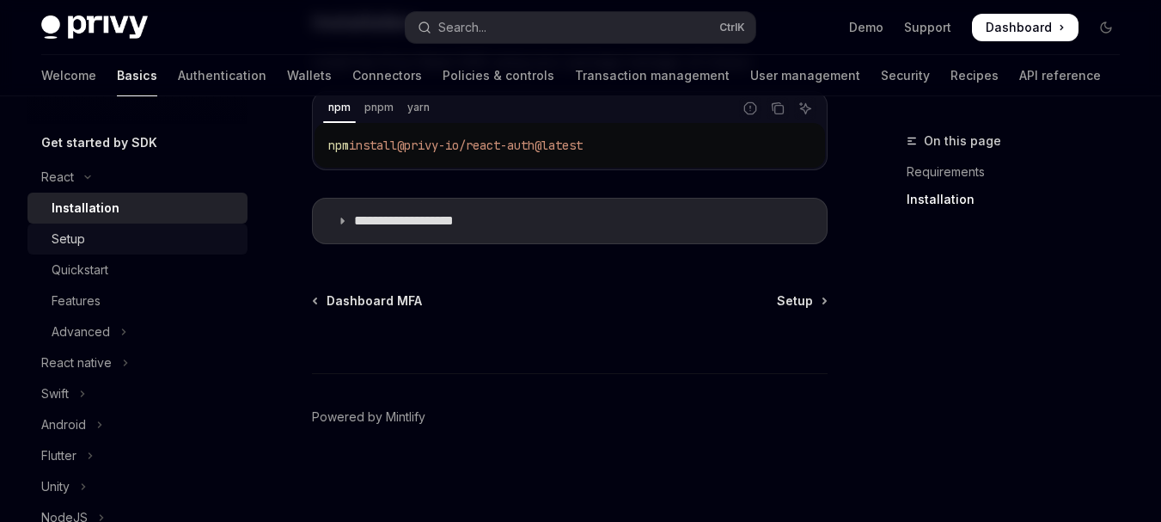
click at [66, 243] on div "Setup" at bounding box center [69, 239] width 34 height 21
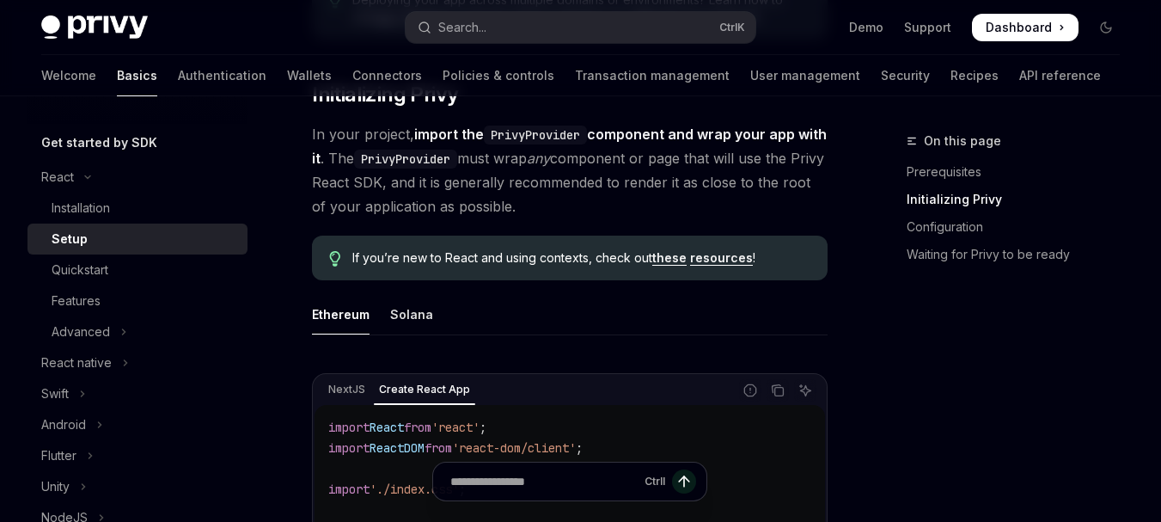
scroll to position [344, 0]
click at [409, 316] on div "Solana" at bounding box center [411, 316] width 43 height 40
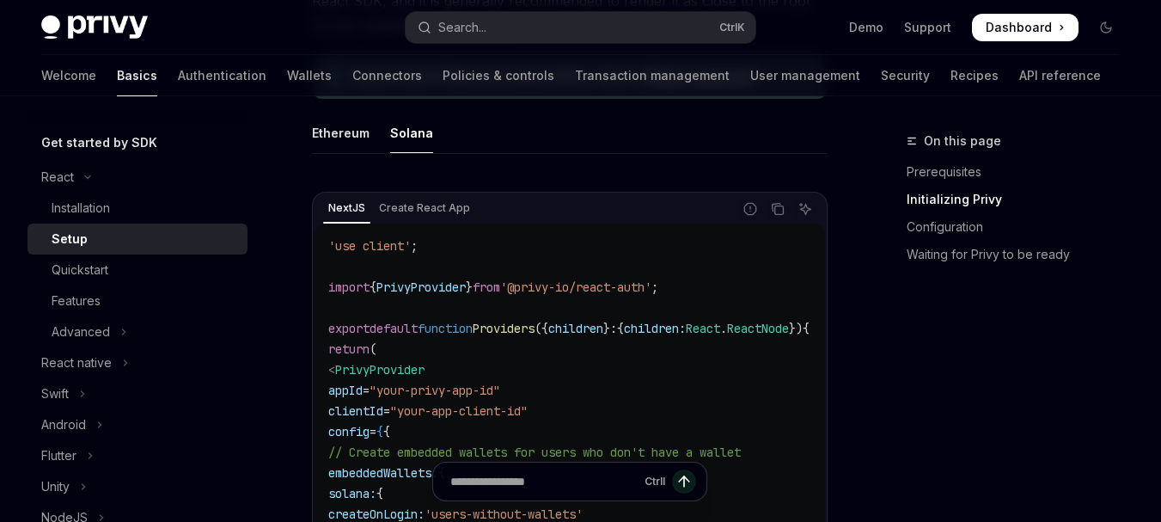
scroll to position [430, 0]
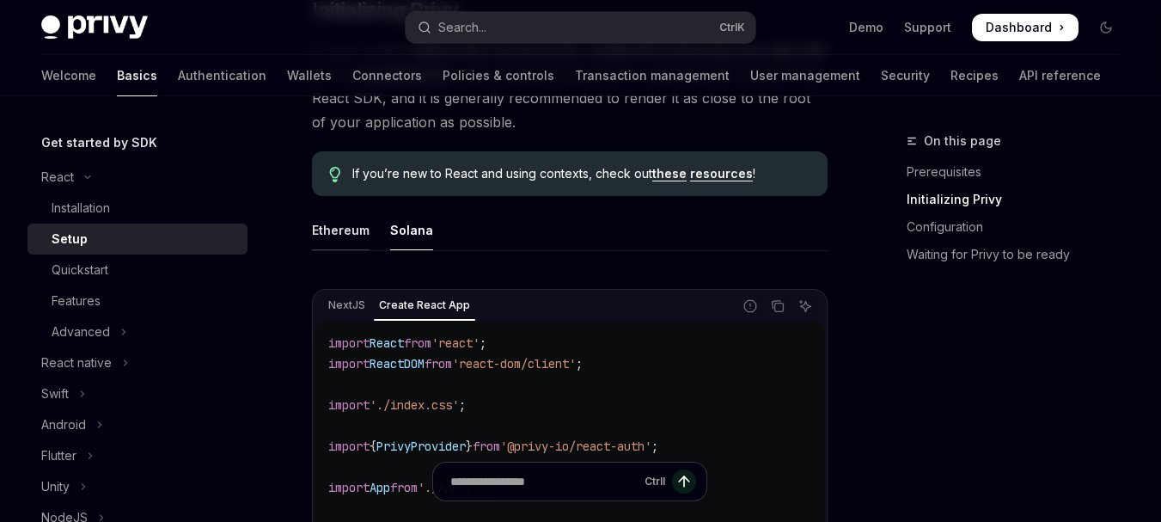
click at [344, 232] on div "Ethereum" at bounding box center [341, 230] width 58 height 40
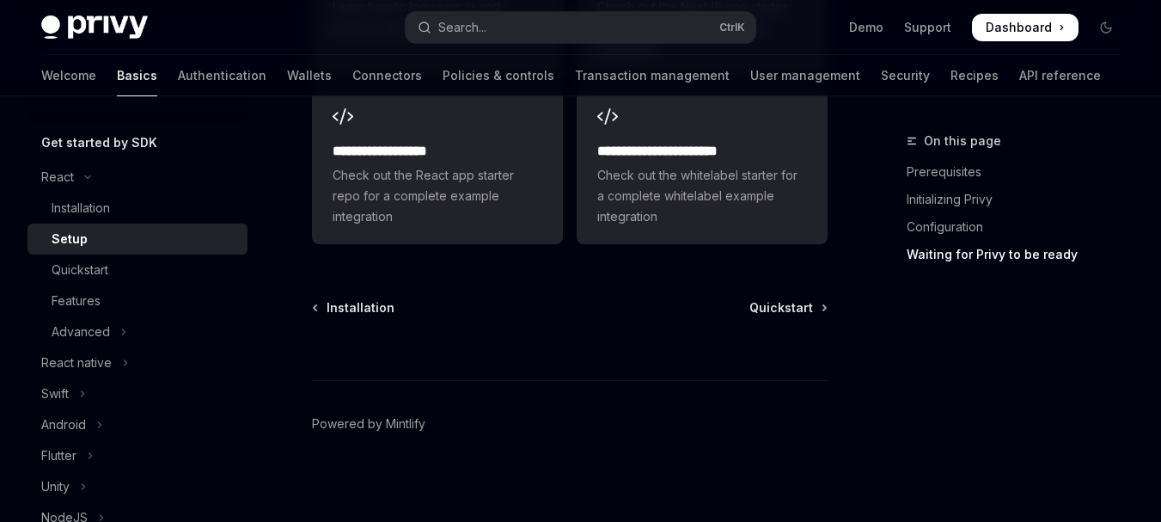
scroll to position [2757, 0]
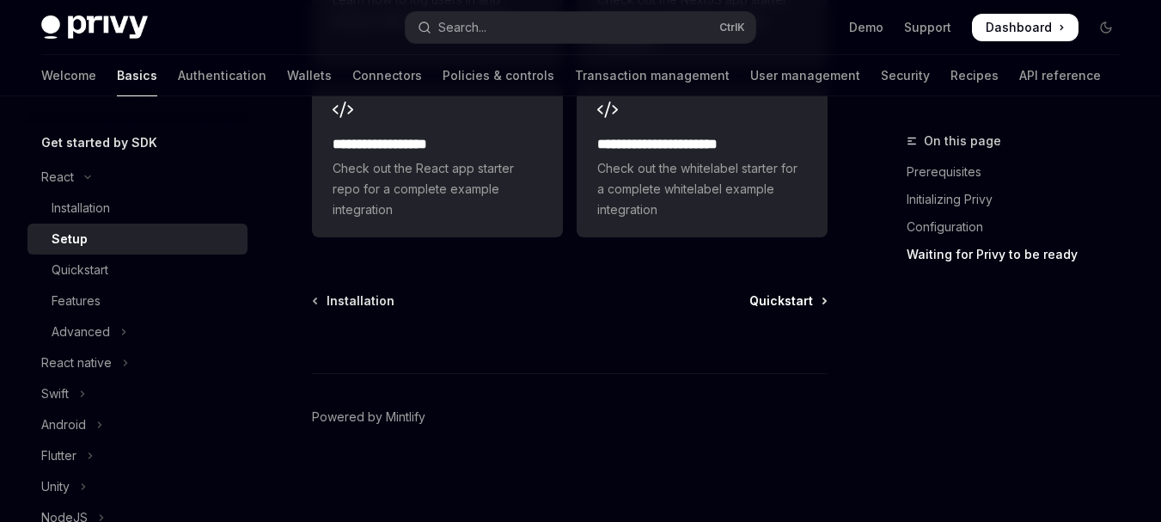
click at [770, 305] on span "Quickstart" at bounding box center [781, 300] width 64 height 17
type textarea "*"
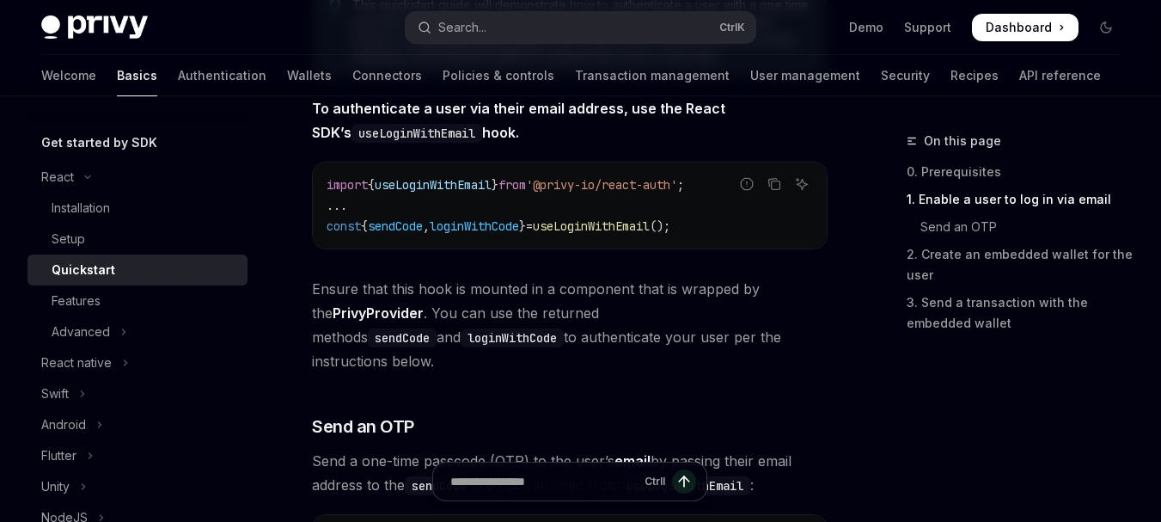
scroll to position [601, 0]
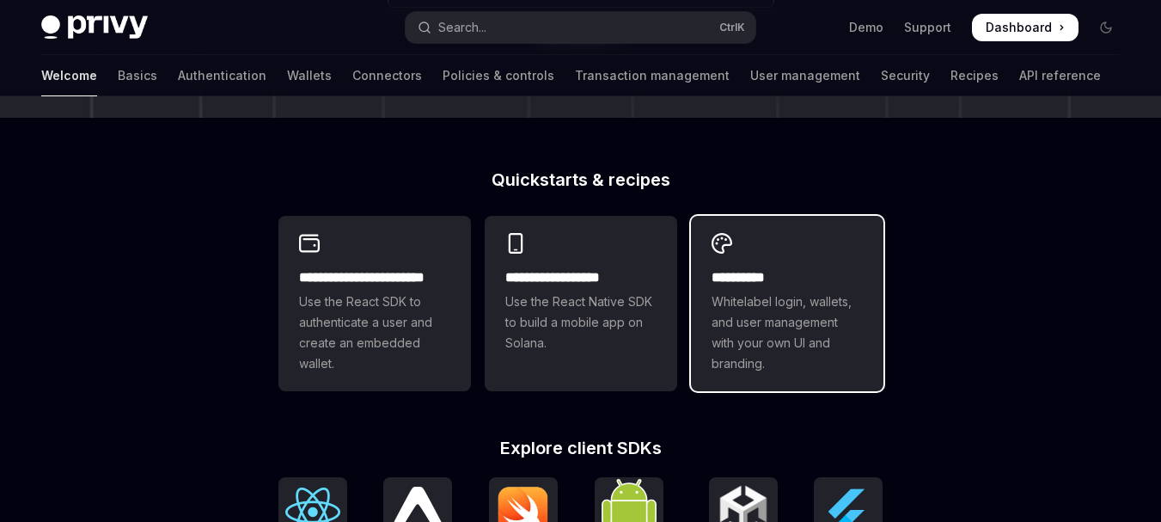
scroll to position [516, 0]
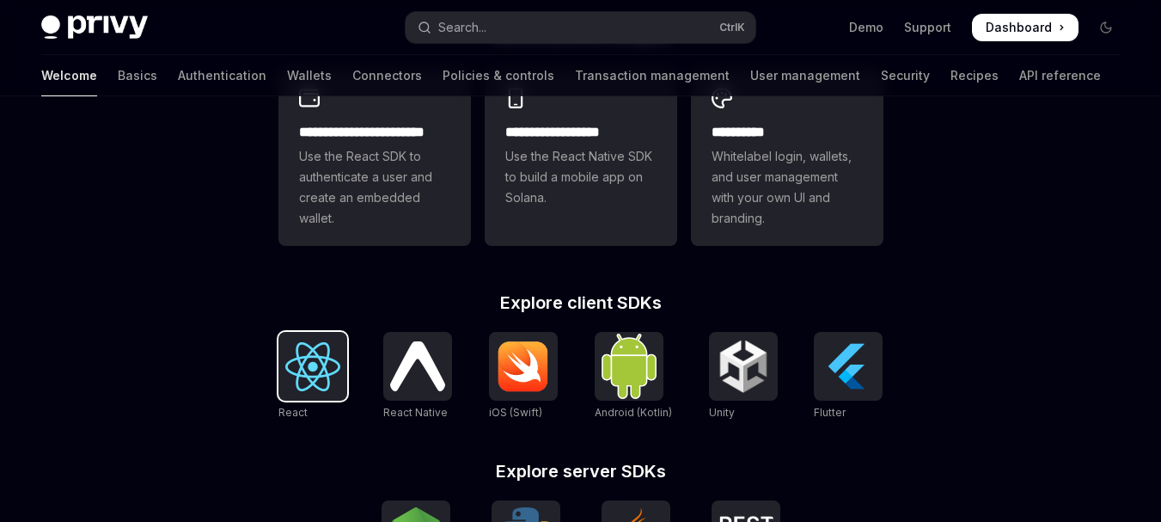
click at [315, 363] on img at bounding box center [312, 366] width 55 height 49
